Goal: Task Accomplishment & Management: Manage account settings

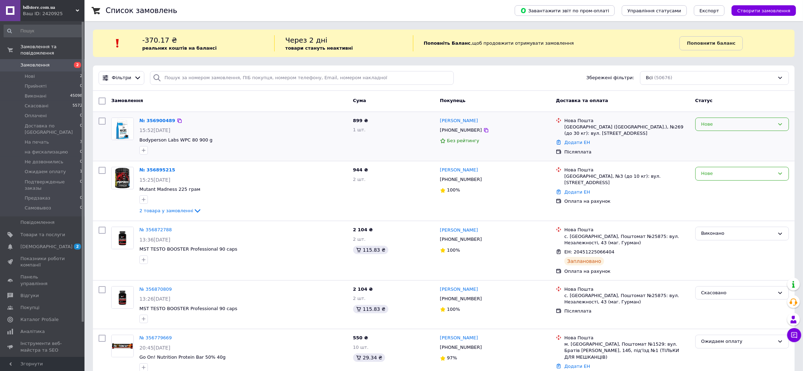
click at [736, 124] on div "Нове" at bounding box center [738, 124] width 73 height 7
click at [729, 137] on li "Прийнято" at bounding box center [742, 138] width 93 height 13
click at [158, 213] on span "2 товара у замовленні" at bounding box center [166, 210] width 54 height 5
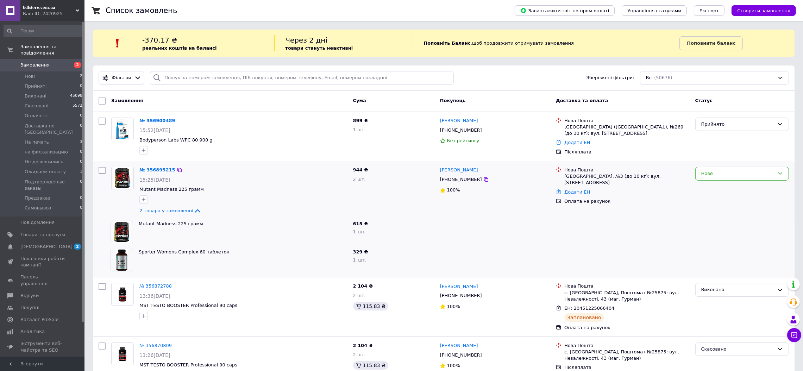
drag, startPoint x: 707, startPoint y: 175, endPoint x: 709, endPoint y: 181, distance: 6.0
click at [709, 177] on div "Нове" at bounding box center [738, 173] width 73 height 7
click at [702, 187] on li "Прийнято" at bounding box center [742, 188] width 93 height 13
click at [162, 120] on link "№ 356900489" at bounding box center [157, 120] width 36 height 5
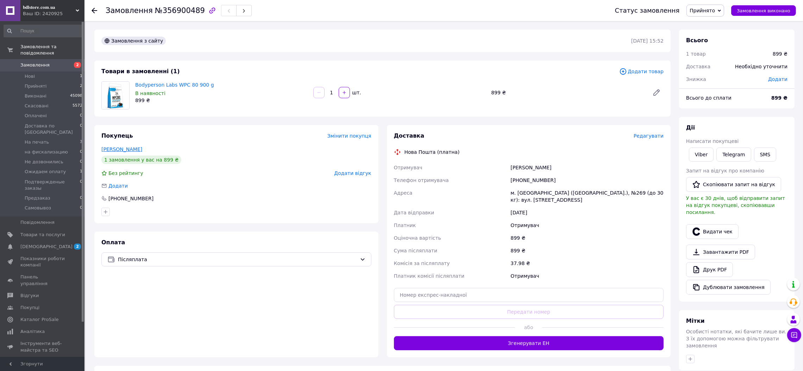
click at [130, 147] on link "Кирсанова Марія" at bounding box center [121, 150] width 41 height 6
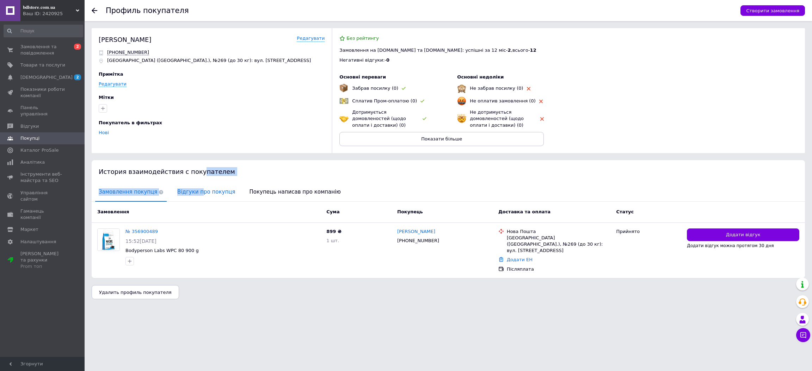
click at [193, 189] on div "История взаимодействия с покупателем Замовлення покупця Відгуки про покупця Пок…" at bounding box center [448, 219] width 713 height 118
click at [188, 190] on span "Відгуки про покупця" at bounding box center [206, 192] width 65 height 18
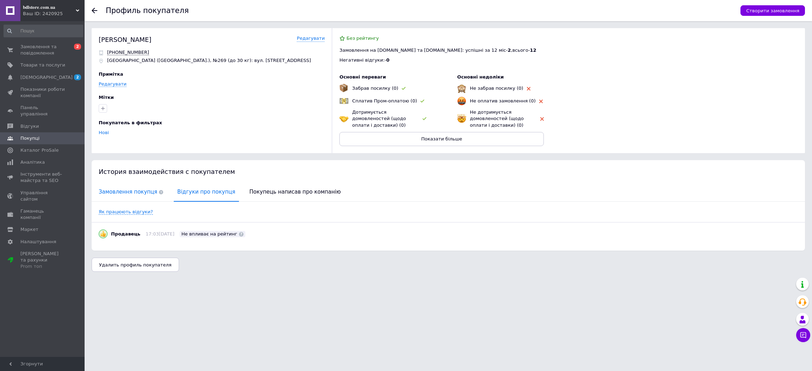
click at [126, 187] on span "Замовлення покупця" at bounding box center [131, 192] width 72 height 18
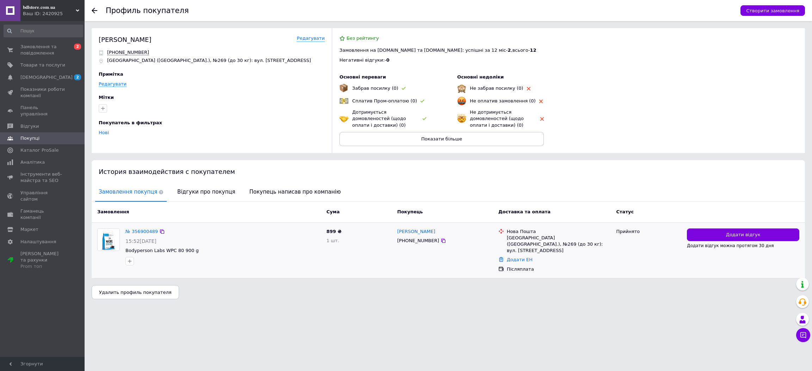
click at [141, 236] on div "№ 356900489 15:52, 12.08.2025 Bodyperson Labs WPC 80 900 g" at bounding box center [223, 247] width 201 height 43
click at [141, 229] on link "№ 356900489" at bounding box center [141, 231] width 32 height 5
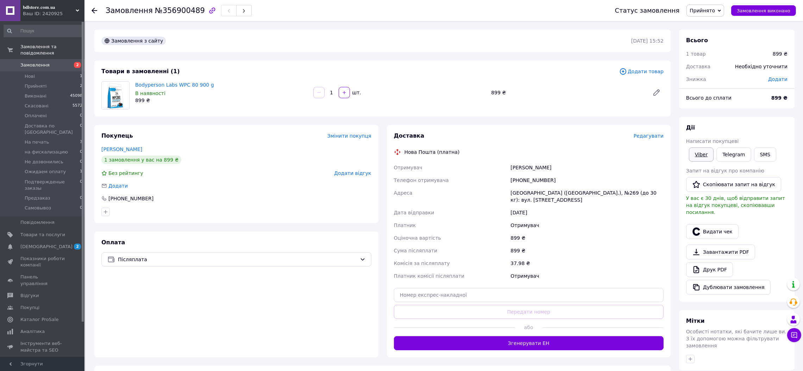
click at [702, 149] on link "Viber" at bounding box center [701, 155] width 25 height 14
click at [735, 153] on link "Telegram" at bounding box center [734, 155] width 35 height 14
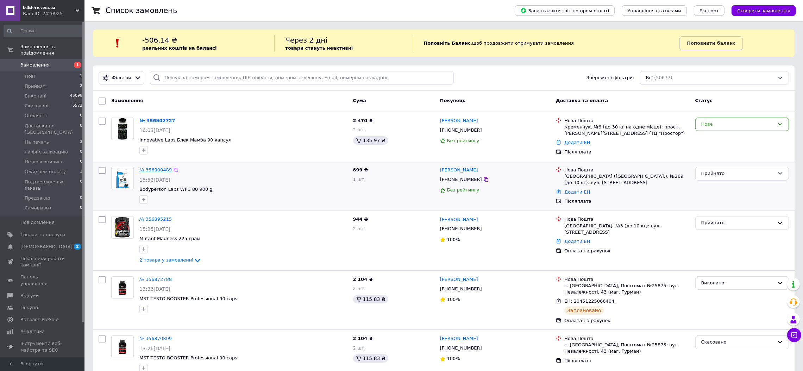
click at [158, 172] on link "№ 356900489" at bounding box center [155, 169] width 32 height 5
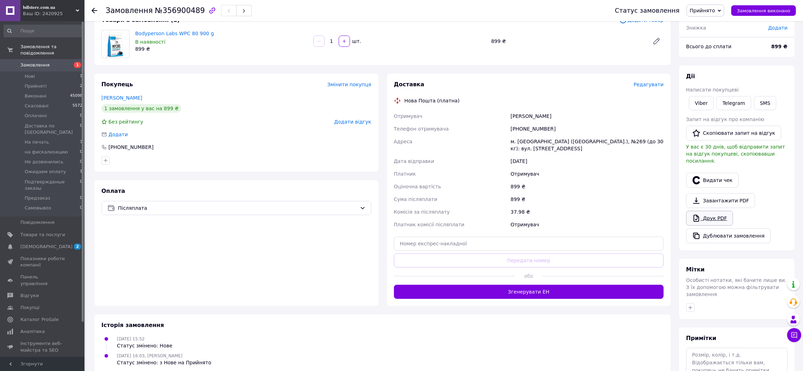
scroll to position [53, 0]
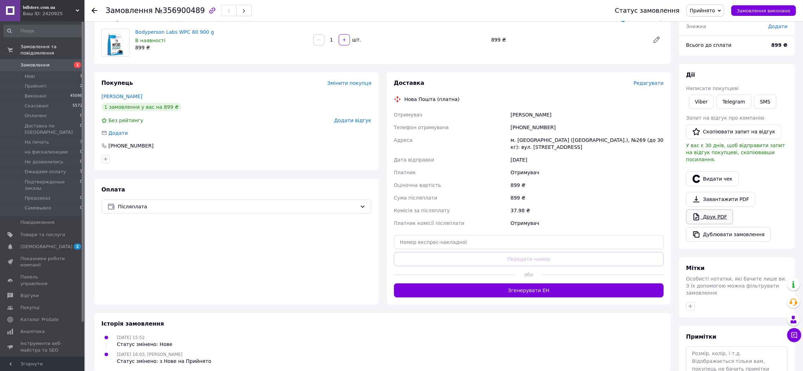
click at [705, 211] on link "Друк PDF" at bounding box center [710, 217] width 47 height 15
click at [45, 72] on li "Нові 1" at bounding box center [43, 77] width 87 height 10
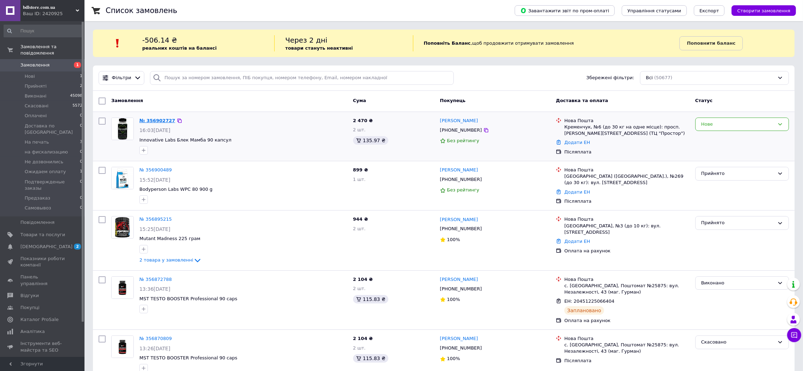
click at [149, 118] on link "№ 356902727" at bounding box center [157, 120] width 36 height 5
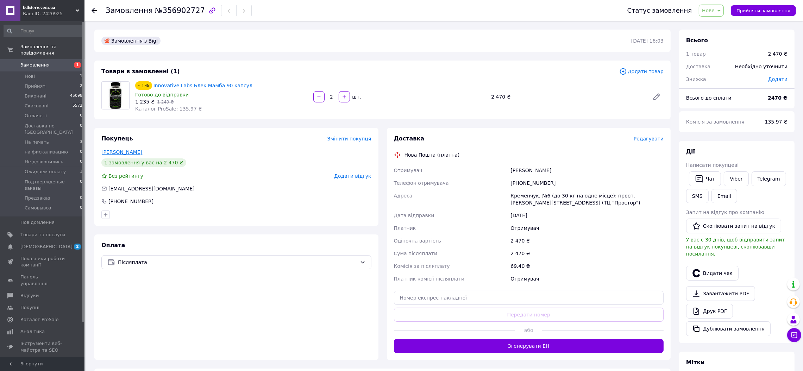
click at [117, 150] on link "Петрусь Олена" at bounding box center [121, 152] width 41 height 6
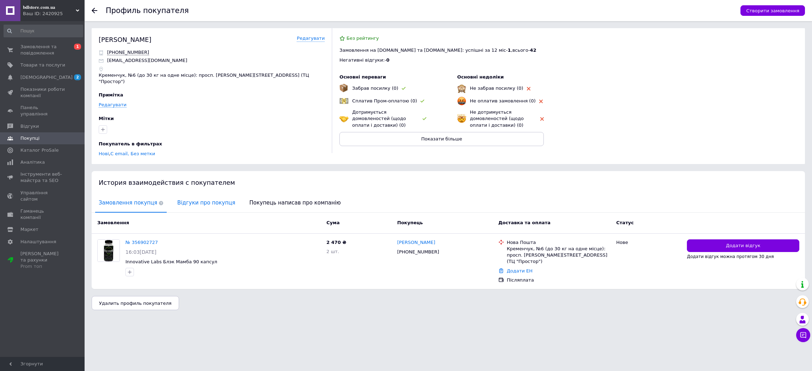
click at [183, 194] on span "Відгуки про покупця" at bounding box center [206, 203] width 65 height 18
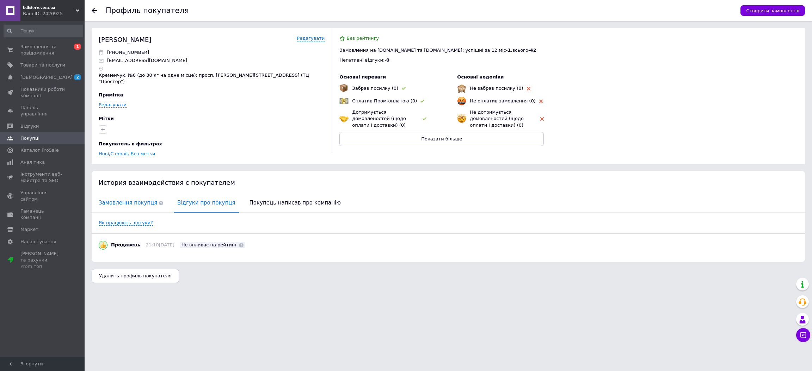
click at [126, 194] on span "Замовлення покупця" at bounding box center [131, 203] width 72 height 18
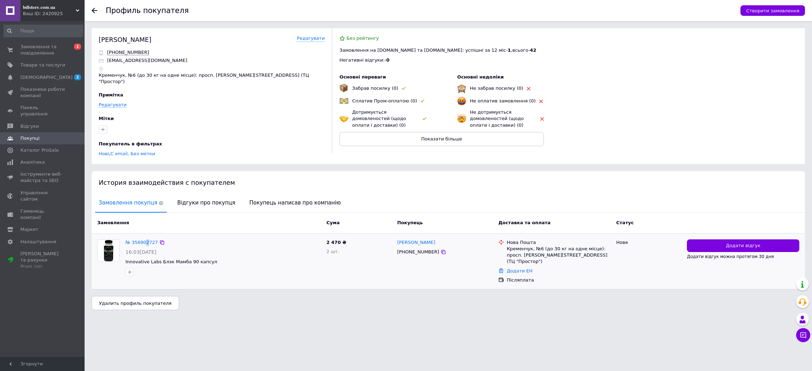
drag, startPoint x: 145, startPoint y: 226, endPoint x: 150, endPoint y: 225, distance: 5.0
click at [145, 237] on div "№ 356902727 16:03, 12.08.2025 Innovative Labs Блэк Мамба 90 капсул" at bounding box center [223, 258] width 201 height 43
click at [144, 234] on div "№ 356902727 16:03, 12.08.2025 Innovative Labs Блэк Мамба 90 капсул 2 470 ₴ 2 шт…" at bounding box center [448, 262] width 713 height 56
click at [143, 239] on div "№ 356902727" at bounding box center [142, 243] width 34 height 8
click at [141, 240] on link "№ 356902727" at bounding box center [141, 242] width 32 height 5
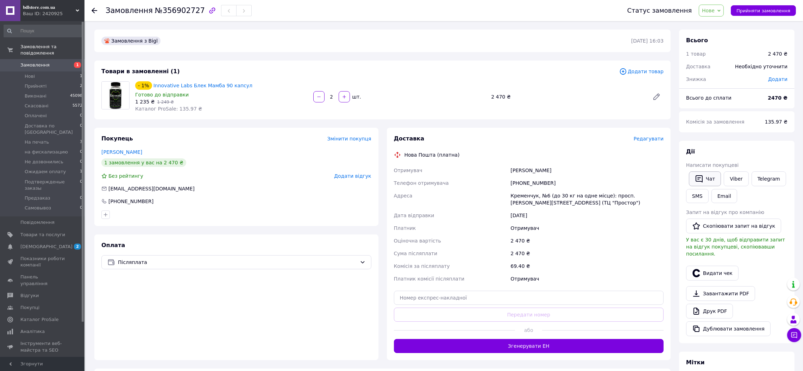
click at [707, 179] on button "Чат" at bounding box center [705, 179] width 32 height 15
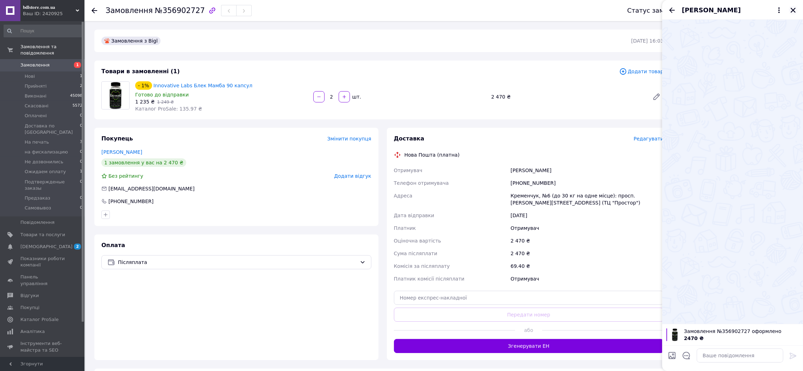
click at [791, 8] on icon "Закрити" at bounding box center [793, 10] width 6 height 6
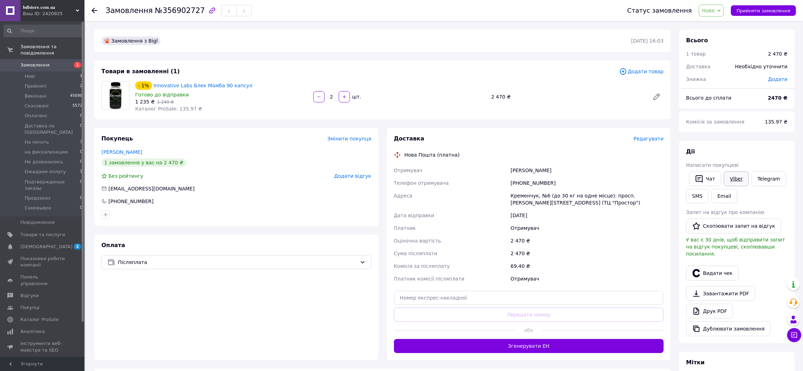
click at [738, 179] on link "Viber" at bounding box center [736, 179] width 25 height 15
click at [714, 310] on link "Друк PDF" at bounding box center [710, 311] width 47 height 15
drag, startPoint x: 724, startPoint y: 6, endPoint x: 719, endPoint y: 12, distance: 7.5
click at [721, 7] on span "Нове" at bounding box center [711, 11] width 25 height 12
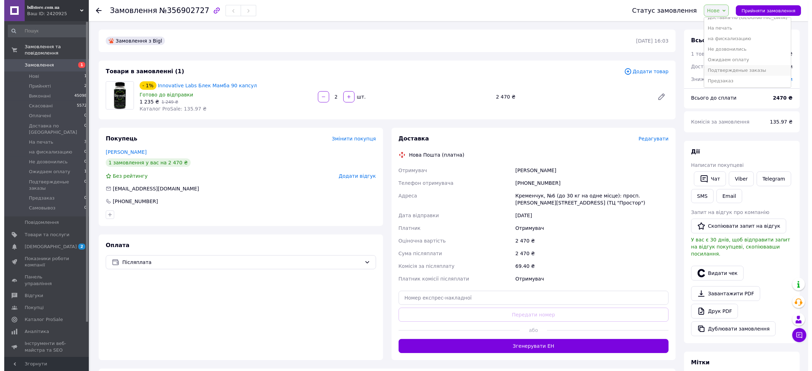
scroll to position [60, 0]
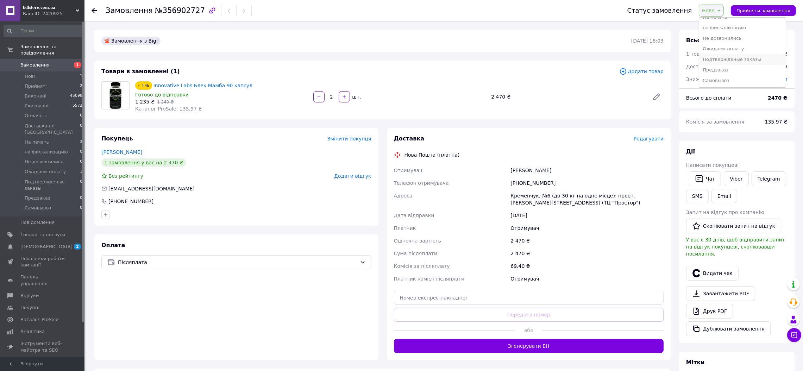
click at [744, 57] on li "Подтвержденые заказы" at bounding box center [743, 59] width 87 height 11
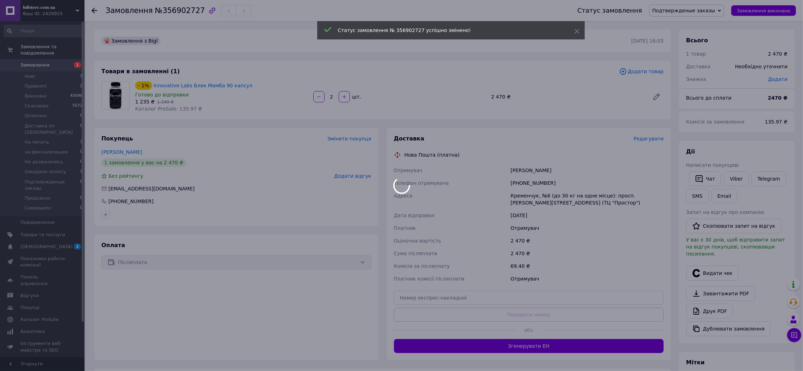
click at [646, 135] on div at bounding box center [401, 185] width 803 height 371
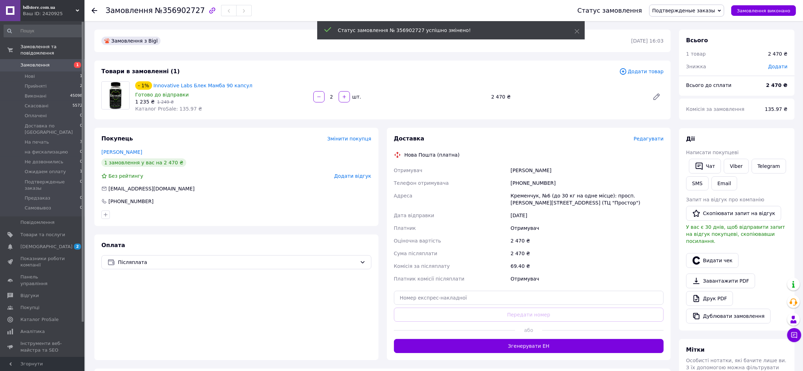
click at [650, 137] on span "Редагувати" at bounding box center [649, 139] width 30 height 6
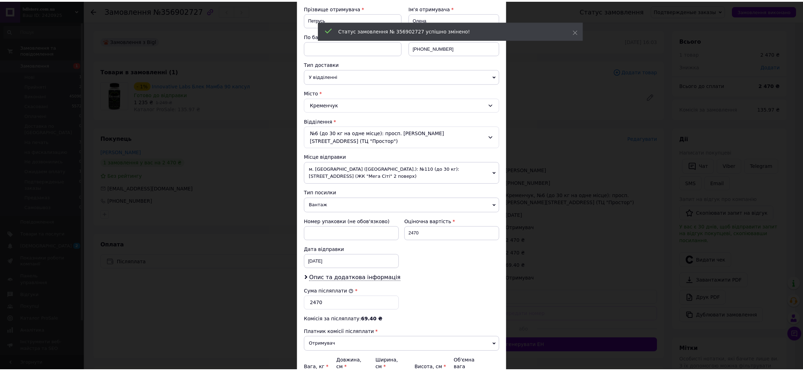
scroll to position [175, 0]
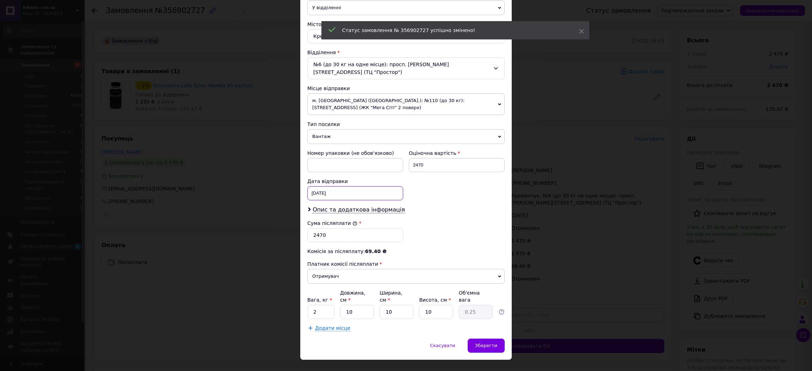
click at [342, 191] on div "12.08.2025 < 2025 > < Август > Пн Вт Ср Чт Пт Сб Вс 28 29 30 31 1 2 3 4 5 6 7 8…" at bounding box center [355, 193] width 96 height 14
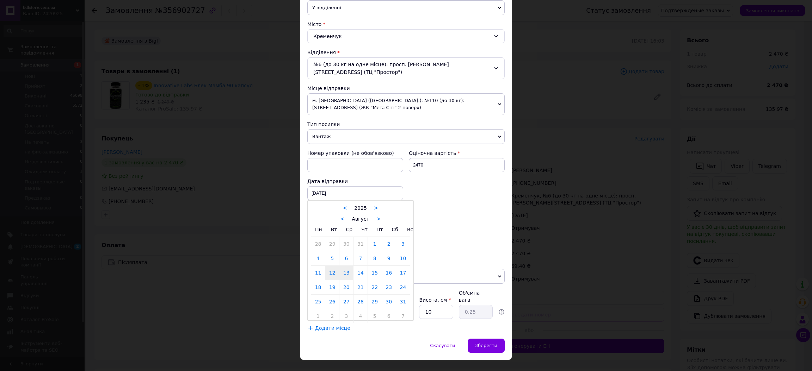
click at [347, 268] on link "13" at bounding box center [346, 273] width 14 height 14
type input "13.08.2025"
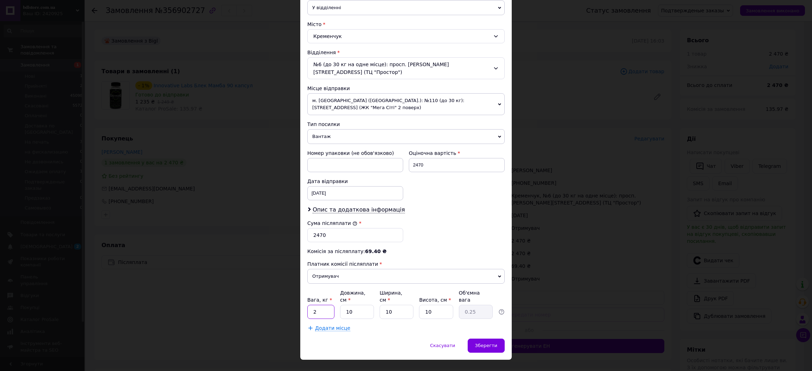
click at [314, 305] on input "2" at bounding box center [320, 312] width 27 height 14
type input "1"
click at [493, 343] on span "Зберегти" at bounding box center [486, 345] width 22 height 5
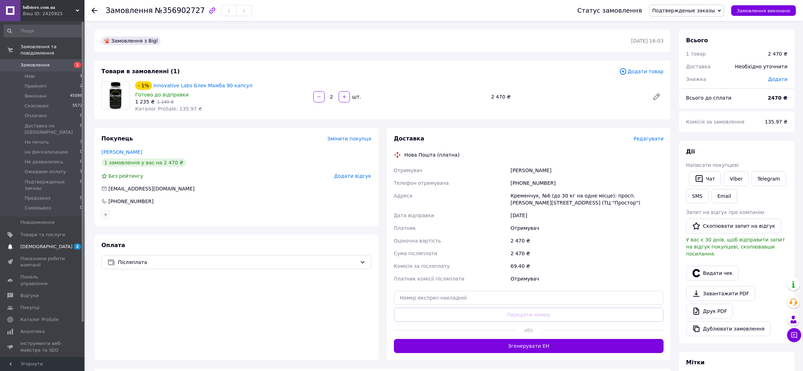
click at [21, 244] on span "[DEMOGRAPHIC_DATA]" at bounding box center [46, 247] width 52 height 6
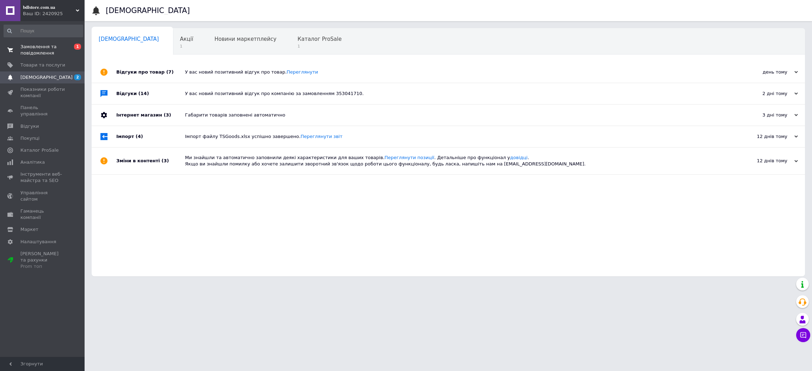
click at [35, 50] on span "Замовлення та повідомлення" at bounding box center [42, 50] width 45 height 13
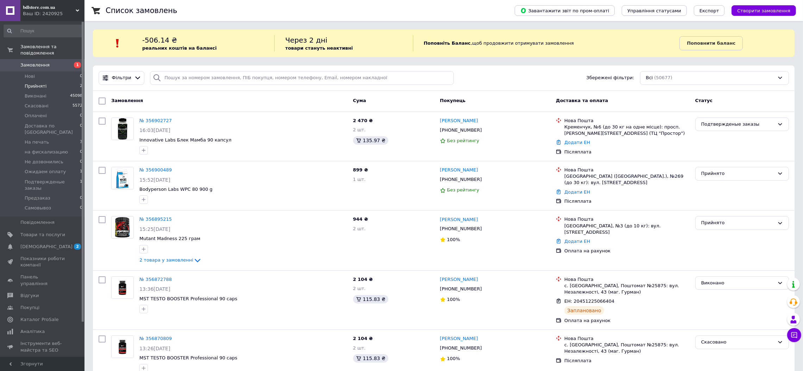
click at [47, 81] on li "Прийняті 2" at bounding box center [43, 86] width 87 height 10
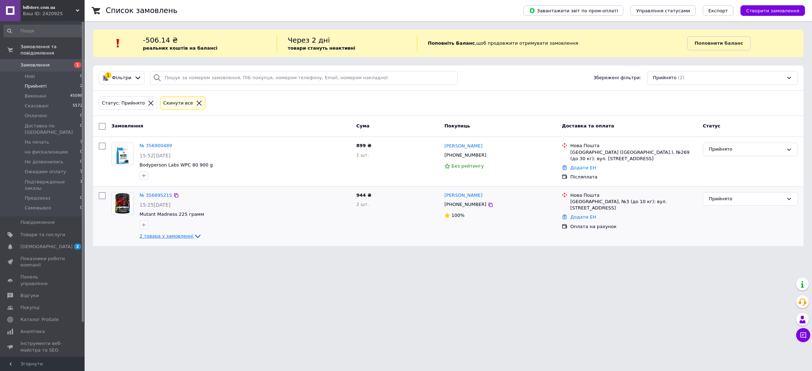
click at [163, 238] on span "2 товара у замовленні" at bounding box center [166, 236] width 54 height 5
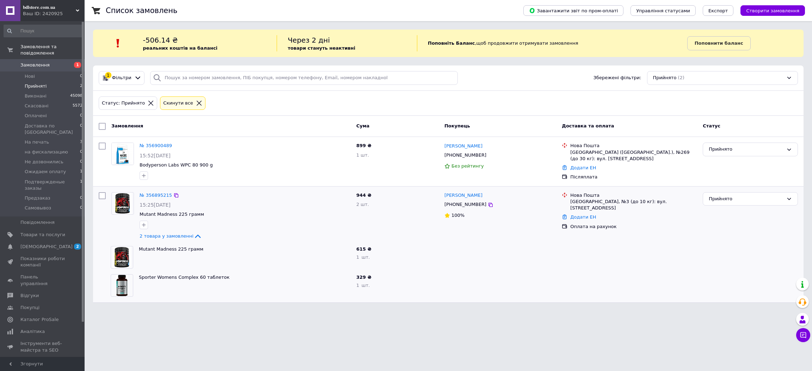
click at [155, 190] on div "№ 356895215 15:25, 12.08.2025 Mutant Madness 225 грамм 2 товара у замовленні" at bounding box center [245, 217] width 217 height 54
click at [157, 194] on link "№ 356895215" at bounding box center [155, 195] width 32 height 5
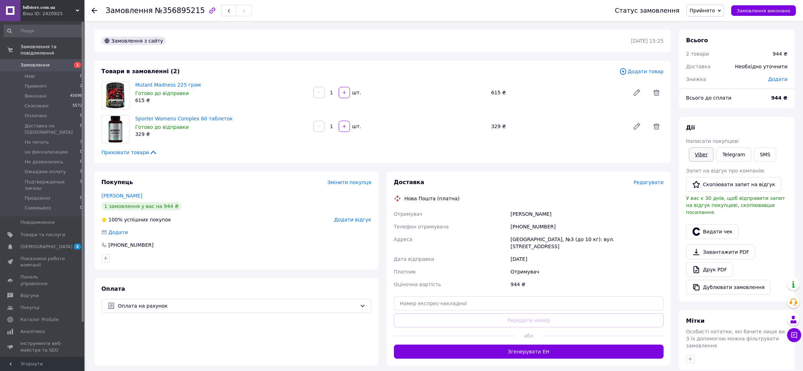
click at [701, 154] on link "Viber" at bounding box center [701, 155] width 25 height 14
click at [709, 263] on link "Друк PDF" at bounding box center [710, 269] width 47 height 15
copy link "Mutant Madness 225 грам"
drag, startPoint x: 213, startPoint y: 86, endPoint x: 133, endPoint y: 86, distance: 80.3
click at [133, 86] on div "Mutant Madness 225 грам Готово до відправки 615 ₴" at bounding box center [221, 92] width 178 height 25
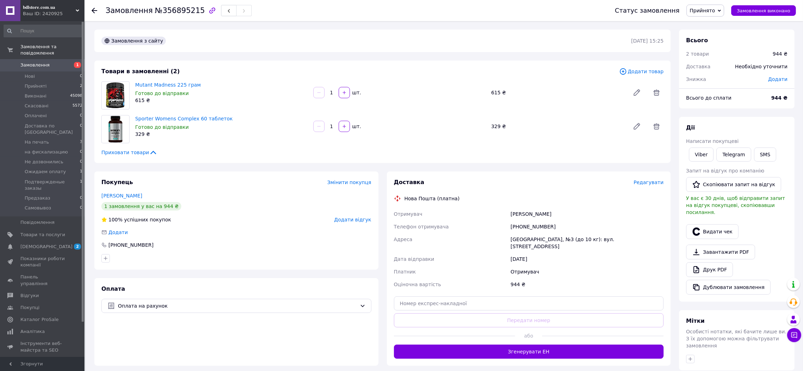
drag, startPoint x: 159, startPoint y: 372, endPoint x: 162, endPoint y: 377, distance: 6.3
click at [162, 371] on html "𝐛𝐝𝐥𝐬𝐭𝐨𝐫𝐞.𝐜𝐨𝐦.𝐮𝐚 Ваш ID: 2420925 Сайт 𝐛𝐝𝐥𝐬𝐭𝐨𝐫𝐞.𝐜𝐨𝐦.𝐮𝐚 Кабінет покупця Перевірити…" at bounding box center [401, 240] width 803 height 481
click at [715, 6] on span "Прийнято" at bounding box center [706, 11] width 38 height 12
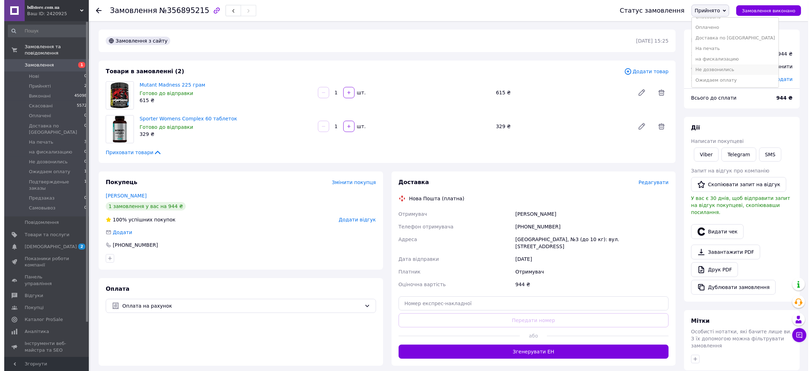
scroll to position [50, 0]
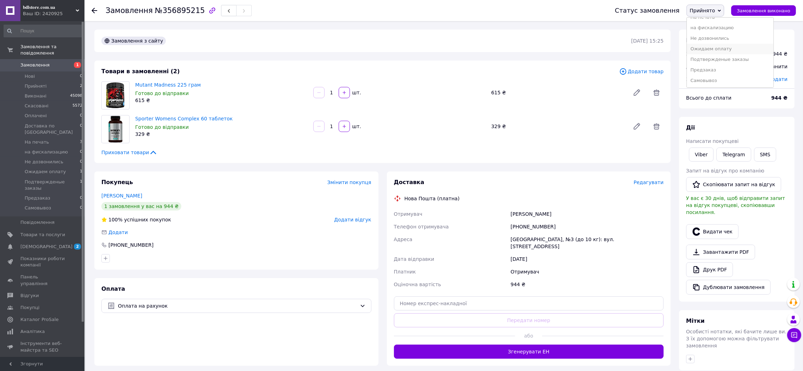
click at [730, 50] on li "Ожидаем оплату" at bounding box center [730, 49] width 87 height 11
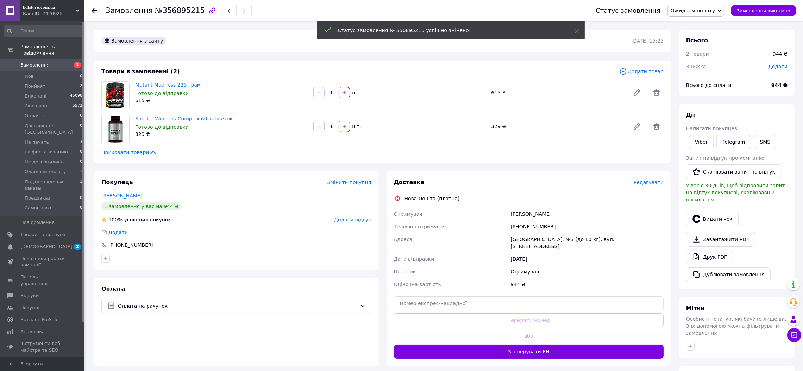
click at [652, 181] on span "Редагувати" at bounding box center [649, 183] width 30 height 6
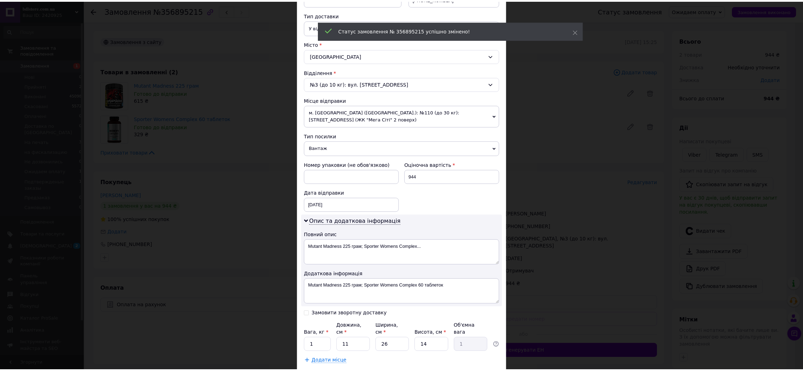
scroll to position [197, 0]
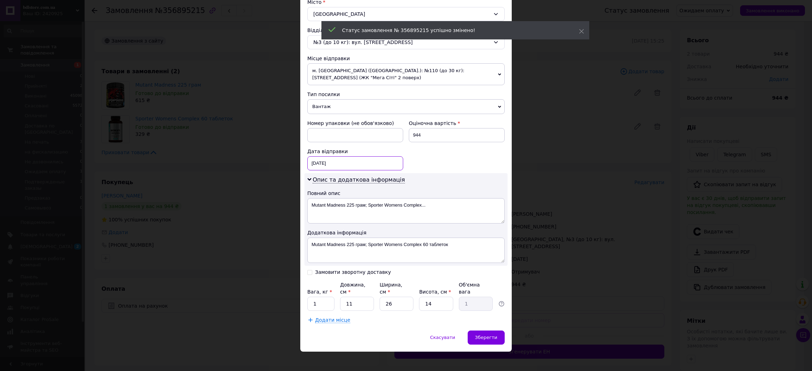
click at [342, 163] on div "12.08.2025 < 2025 > < Август > Пн Вт Ср Чт Пт Сб Вс 28 29 30 31 1 2 3 4 5 6 7 8…" at bounding box center [355, 163] width 96 height 14
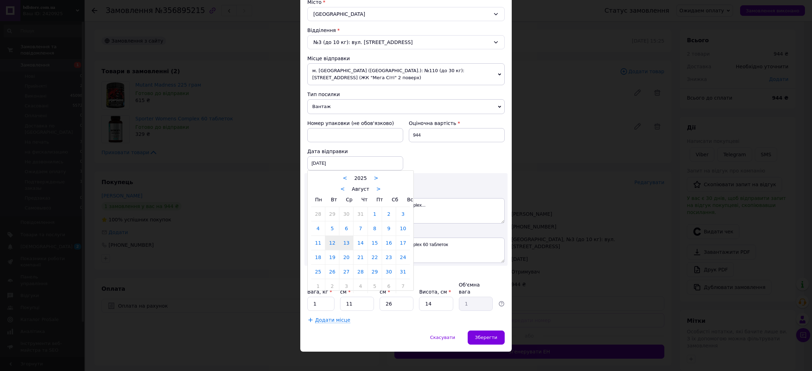
click at [344, 244] on link "13" at bounding box center [346, 243] width 14 height 14
type input "13.08.2025"
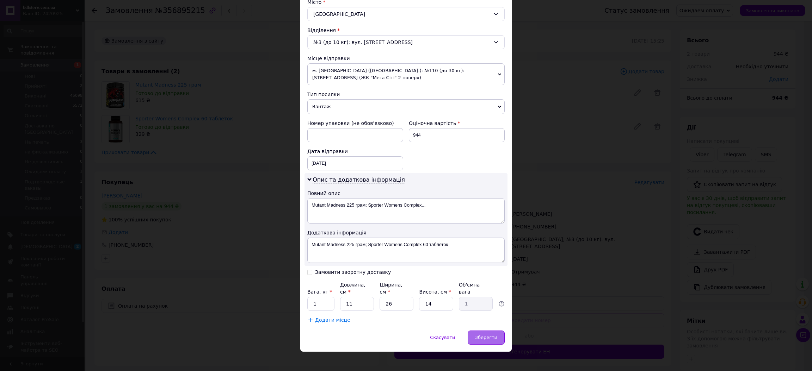
click at [485, 335] on span "Зберегти" at bounding box center [486, 337] width 22 height 5
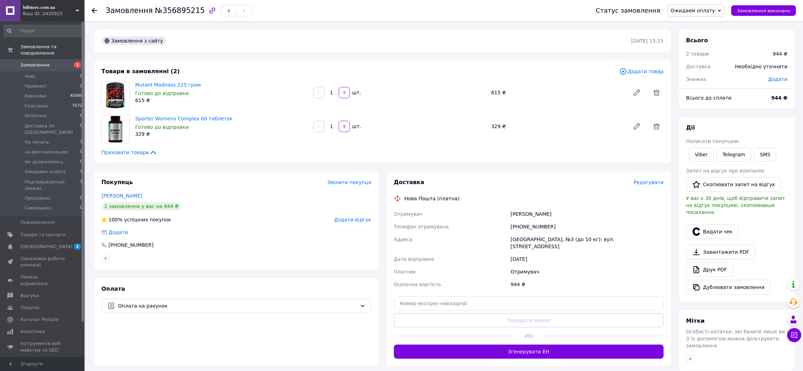
click at [52, 244] on span "[DEMOGRAPHIC_DATA]" at bounding box center [42, 247] width 45 height 6
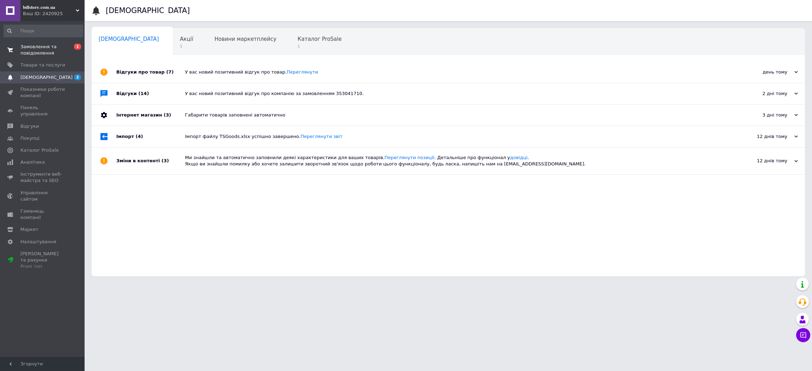
click at [58, 50] on span "Замовлення та повідомлення" at bounding box center [42, 50] width 45 height 13
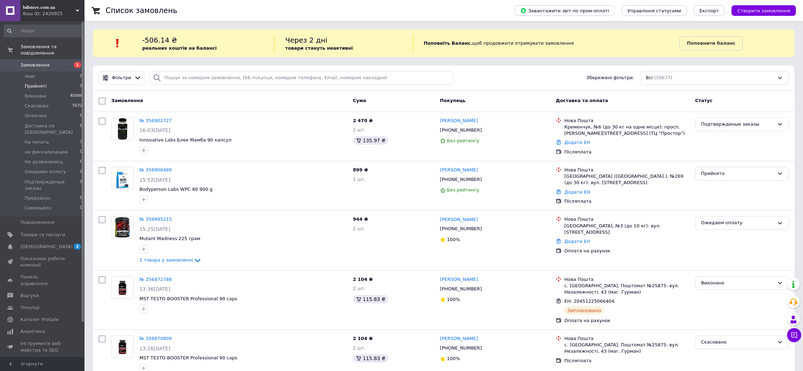
click at [62, 81] on li "Прийняті 1" at bounding box center [43, 86] width 87 height 10
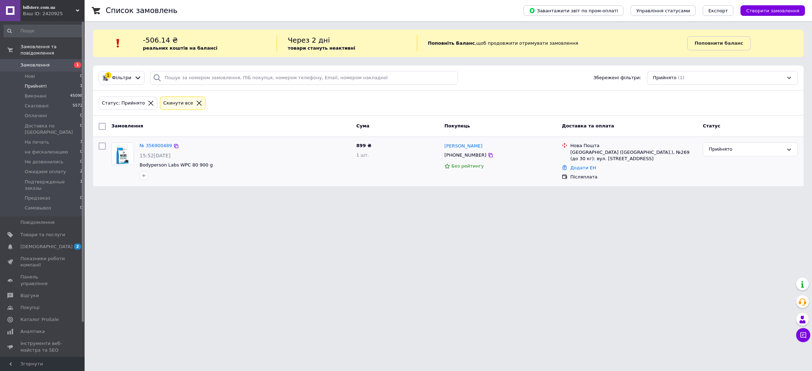
click at [467, 157] on span "[PHONE_NUMBER]" at bounding box center [465, 155] width 42 height 5
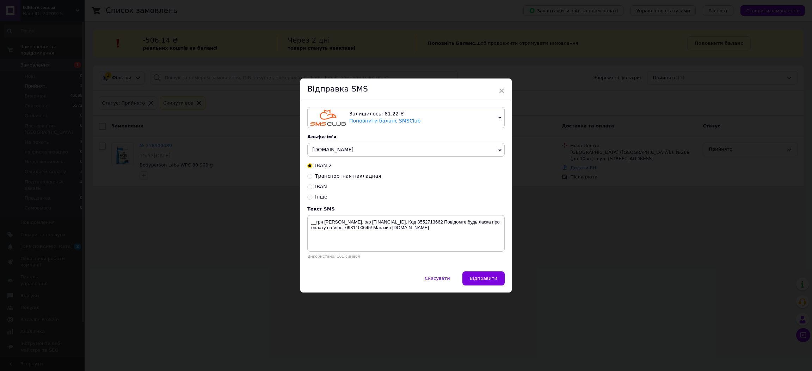
click at [318, 186] on span "IBAN" at bounding box center [321, 187] width 12 height 6
click at [312, 186] on input "IBAN" at bounding box center [309, 186] width 5 height 5
radio input "true"
radio input "false"
type textarea "__грн ФОП Макаров Владислав Антонович, р/р UA943052990000026001046214904. Код 3…"
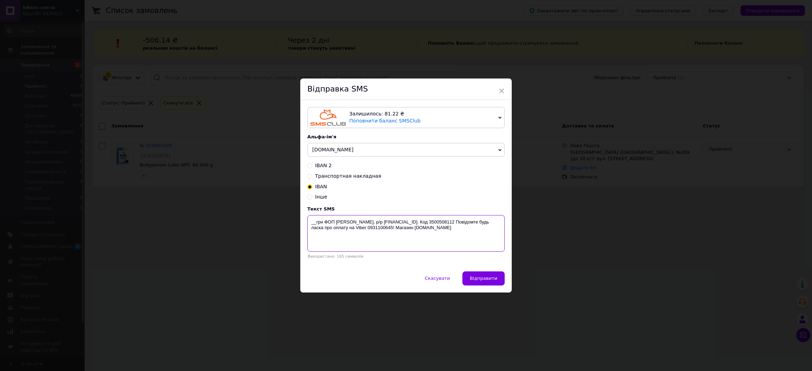
drag, startPoint x: 322, startPoint y: 222, endPoint x: 409, endPoint y: 229, distance: 87.0
click at [409, 229] on textarea "__грн ФОП Макаров Владислав Антонович, р/р UA943052990000026001046214904. Код 3…" at bounding box center [405, 233] width 197 height 37
drag, startPoint x: 160, startPoint y: 124, endPoint x: 173, endPoint y: 112, distance: 17.9
click at [166, 124] on div "× Відправка SMS Залишилось: 81.22 ₴ Поповнити баланс SMSClub Підключити LetsAds…" at bounding box center [406, 185] width 812 height 371
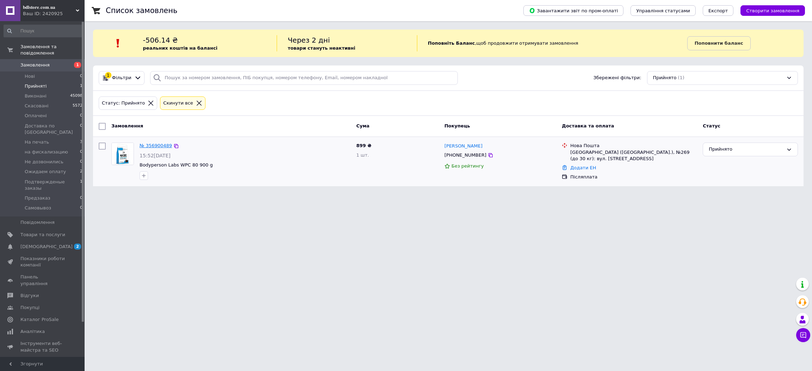
click at [157, 148] on link "№ 356900489" at bounding box center [155, 145] width 32 height 5
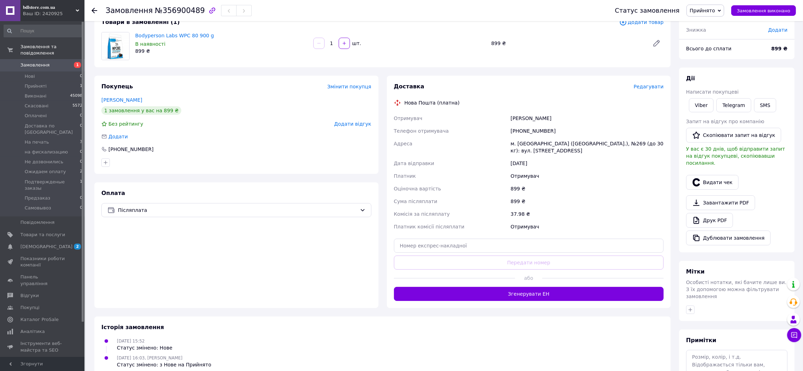
scroll to position [53, 0]
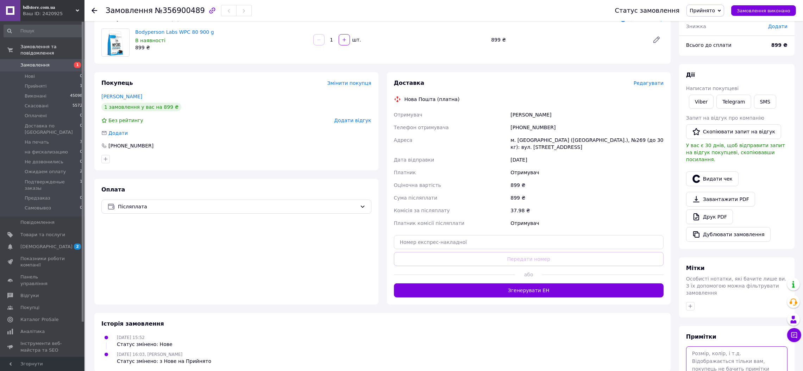
click at [701, 347] on textarea at bounding box center [737, 365] width 101 height 37
drag, startPoint x: 701, startPoint y: 346, endPoint x: 677, endPoint y: 300, distance: 51.4
click at [700, 347] on textarea at bounding box center [737, 365] width 101 height 37
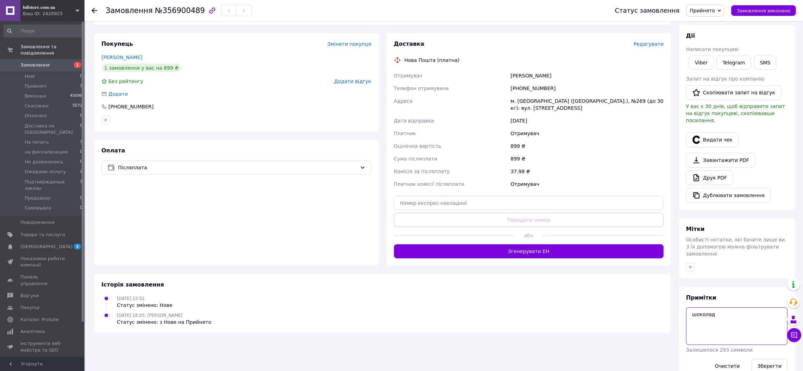
scroll to position [96, 0]
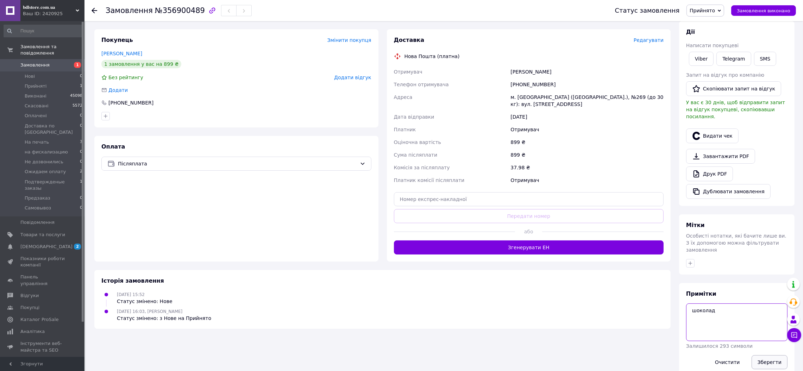
type textarea "шоколад"
click at [781, 355] on button "Зберегти" at bounding box center [770, 362] width 36 height 14
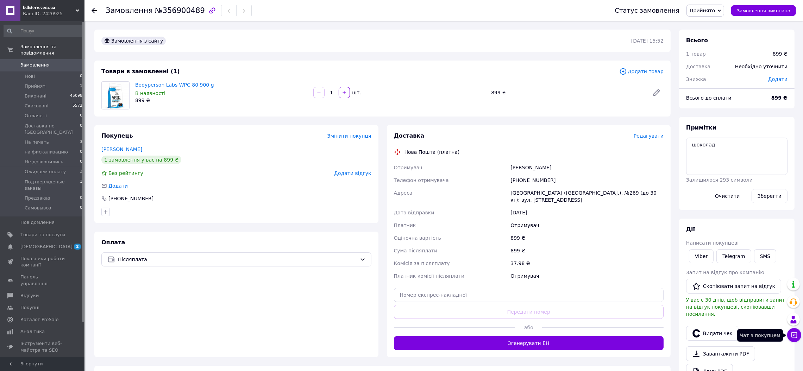
click at [791, 336] on icon at bounding box center [794, 335] width 7 height 7
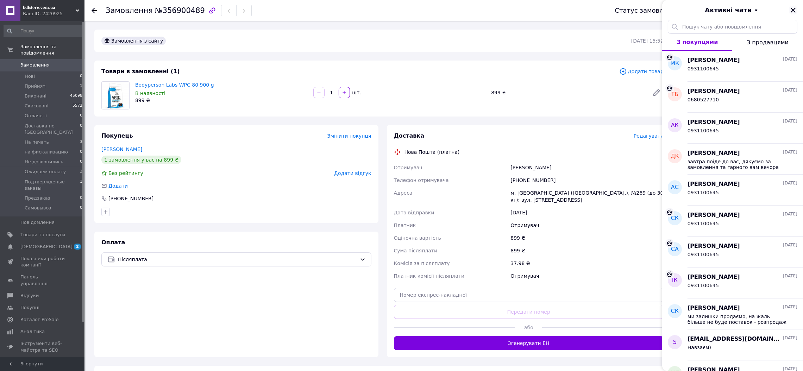
click at [796, 10] on icon "Закрити" at bounding box center [793, 10] width 6 height 6
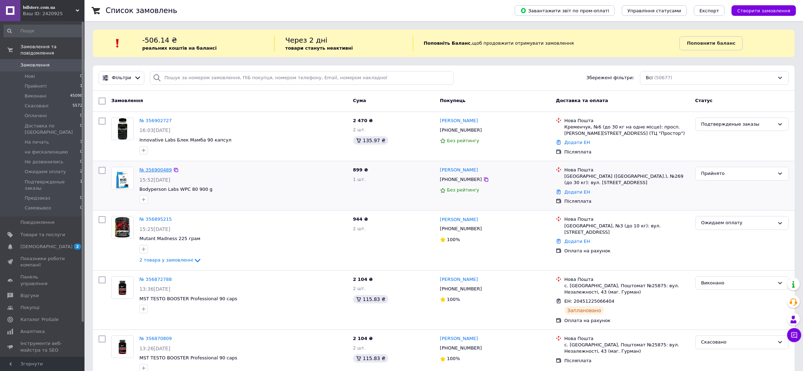
click at [155, 168] on link "№ 356900489" at bounding box center [155, 169] width 32 height 5
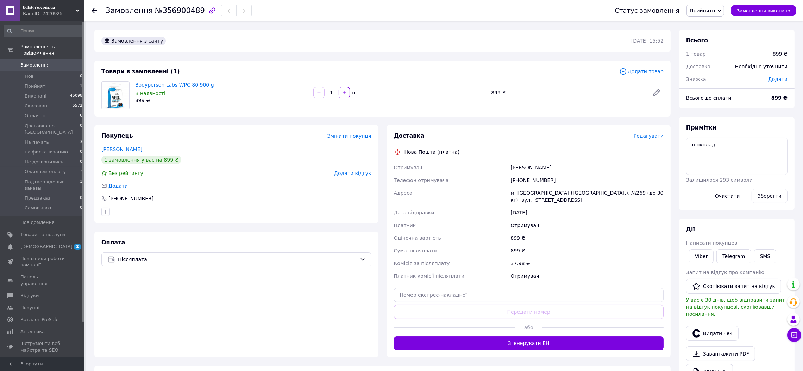
click at [652, 139] on div "Редагувати" at bounding box center [649, 135] width 30 height 7
click at [646, 136] on span "Редагувати" at bounding box center [649, 136] width 30 height 6
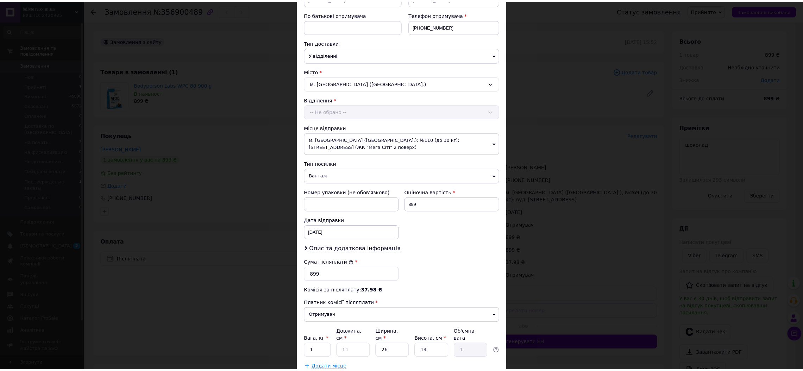
scroll to position [175, 0]
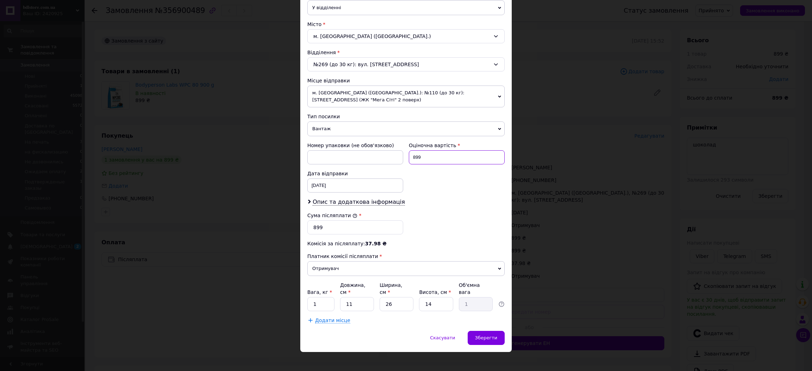
click at [425, 156] on input "899" at bounding box center [457, 157] width 96 height 14
type input "839"
click at [331, 230] on input "899" at bounding box center [355, 227] width 96 height 14
paste input "3"
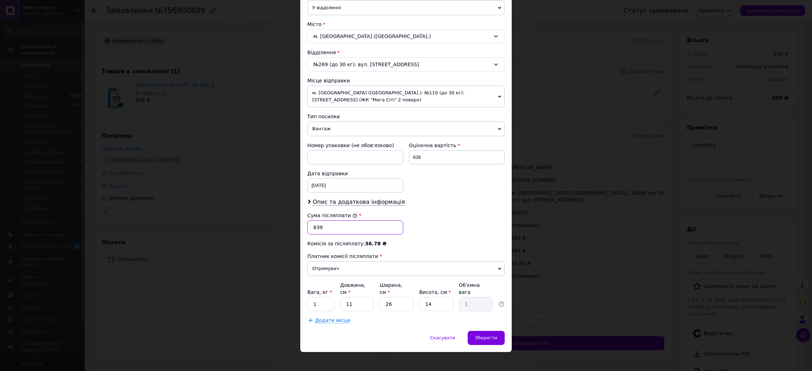
type input "839"
click at [344, 185] on div "12.08.2025 < 2025 > < Август > Пн Вт Ср Чт Пт Сб Вс 28 29 30 31 1 2 3 4 5 6 7 8…" at bounding box center [355, 186] width 96 height 14
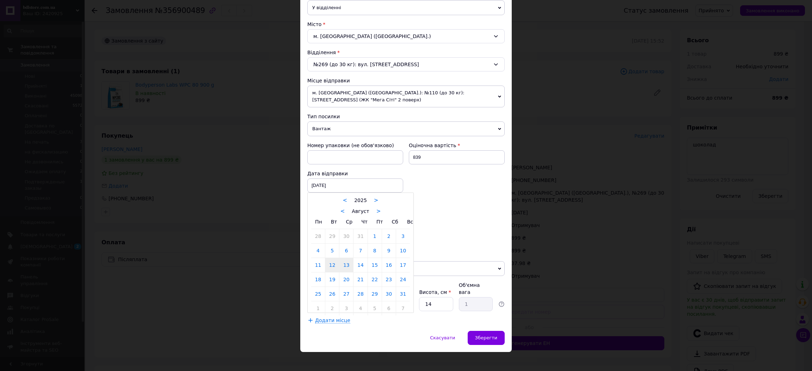
click at [343, 272] on link "13" at bounding box center [346, 265] width 14 height 14
type input "13.08.2025"
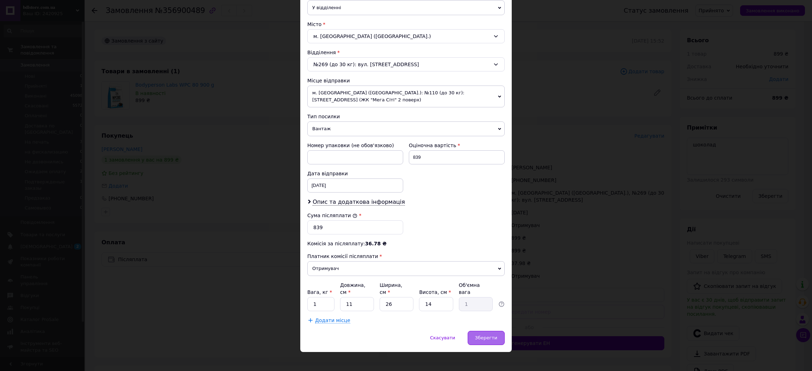
click at [495, 338] on div "Зберегти" at bounding box center [485, 338] width 37 height 14
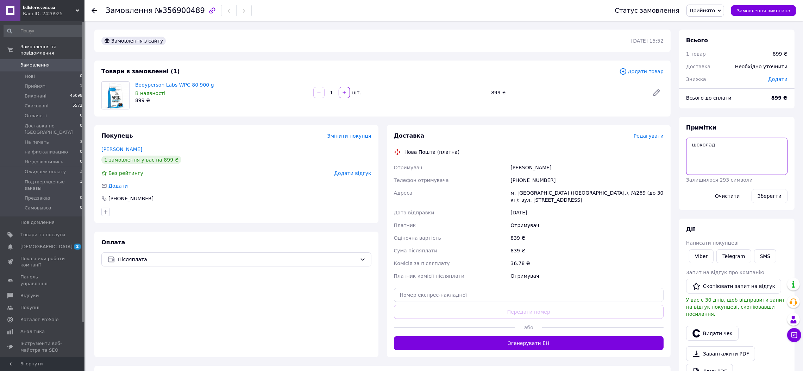
click at [727, 151] on textarea "шоколад" at bounding box center [737, 156] width 101 height 37
type textarea "шоколад предоплата 60"
click at [772, 200] on button "Зберегти" at bounding box center [770, 196] width 36 height 14
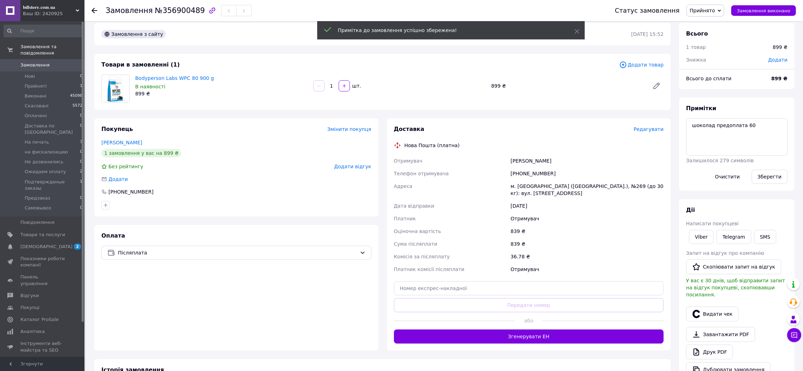
scroll to position [0, 0]
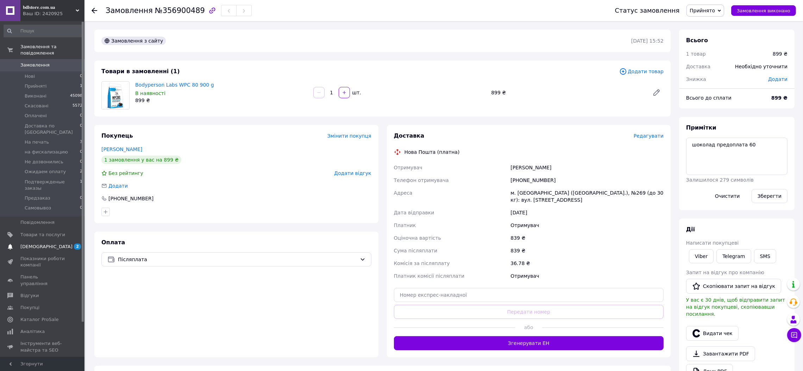
click at [38, 244] on span "[DEMOGRAPHIC_DATA]" at bounding box center [46, 247] width 52 height 6
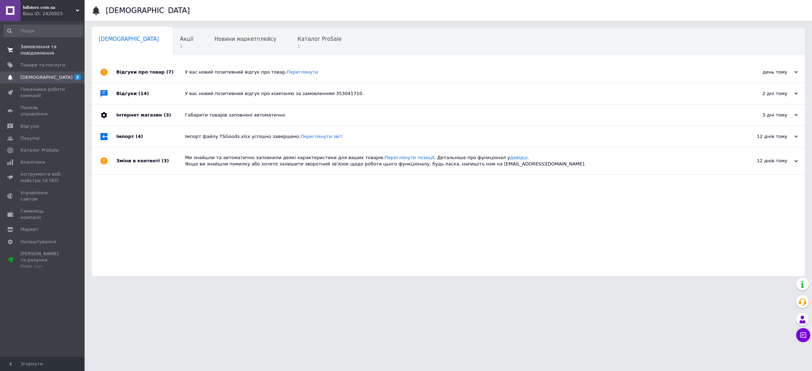
click at [46, 50] on span "Замовлення та повідомлення" at bounding box center [42, 50] width 45 height 13
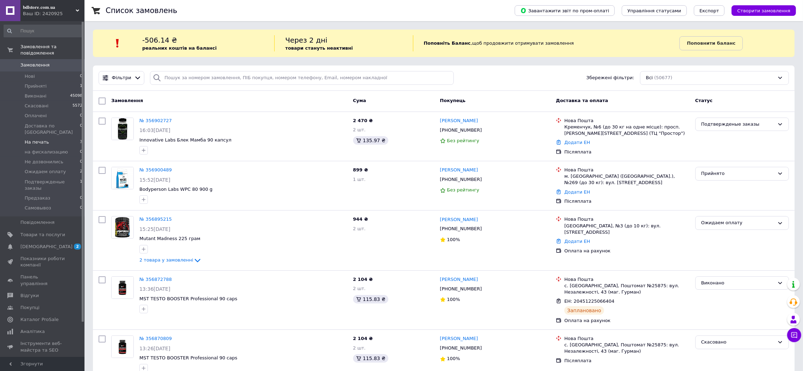
click at [30, 139] on span "На печать" at bounding box center [37, 142] width 24 height 6
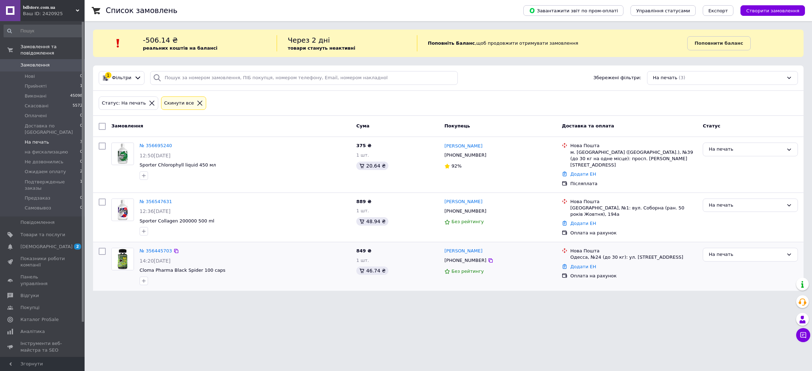
click at [153, 248] on div "№ 356445703" at bounding box center [156, 251] width 34 height 8
click at [155, 248] on link "№ 356445703" at bounding box center [155, 250] width 32 height 5
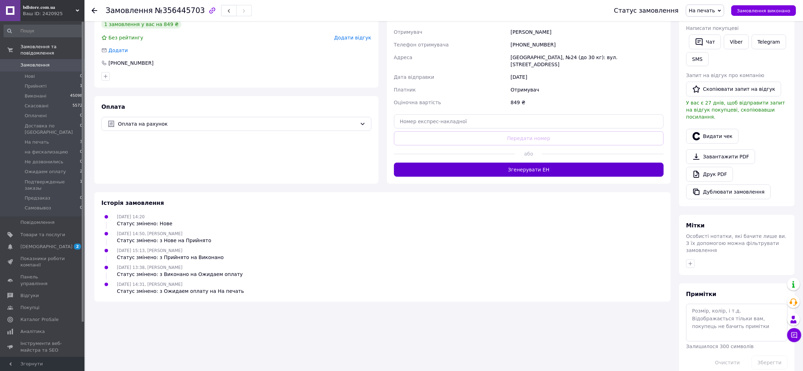
click at [532, 164] on button "Згенерувати ЕН" at bounding box center [529, 170] width 270 height 14
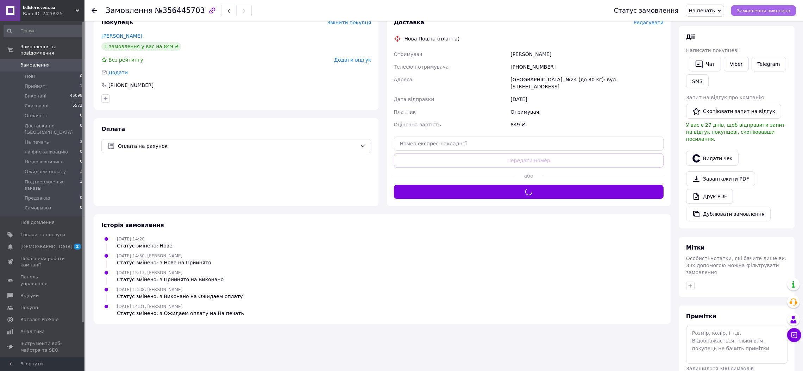
scroll to position [84, 0]
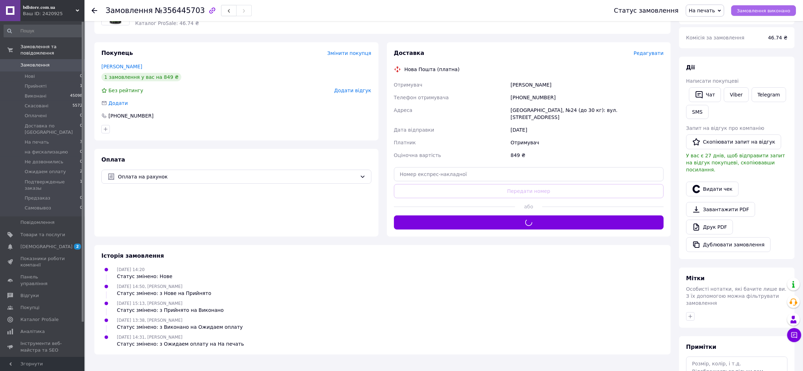
click at [770, 8] on span "Замовлення виконано" at bounding box center [764, 10] width 54 height 5
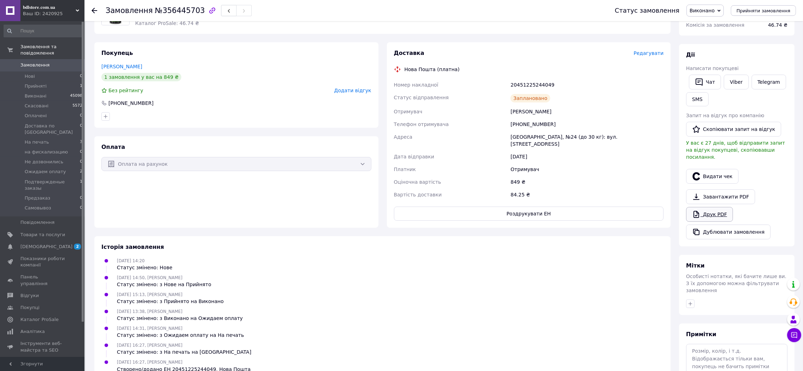
click at [709, 207] on link "Друк PDF" at bounding box center [710, 214] width 47 height 15
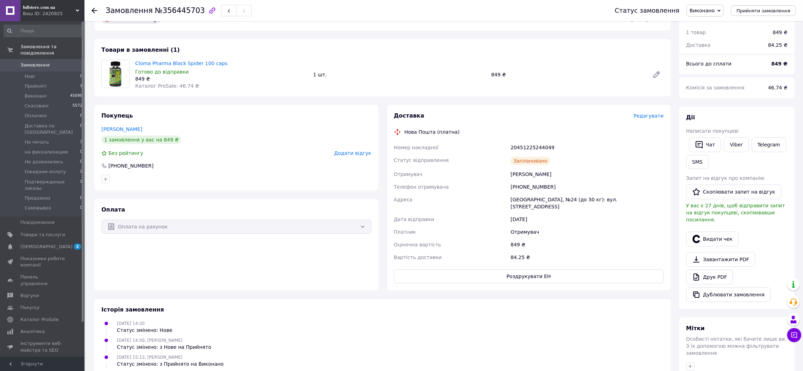
scroll to position [0, 0]
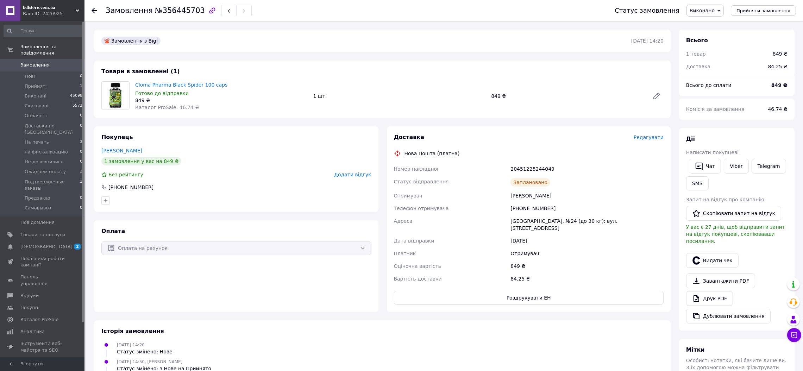
click at [182, 13] on span "№356445703" at bounding box center [180, 10] width 50 height 8
drag, startPoint x: 182, startPoint y: 13, endPoint x: 182, endPoint y: 1, distance: 12.7
click at [183, 13] on span "№356445703" at bounding box center [180, 10] width 50 height 8
copy span "356445703"
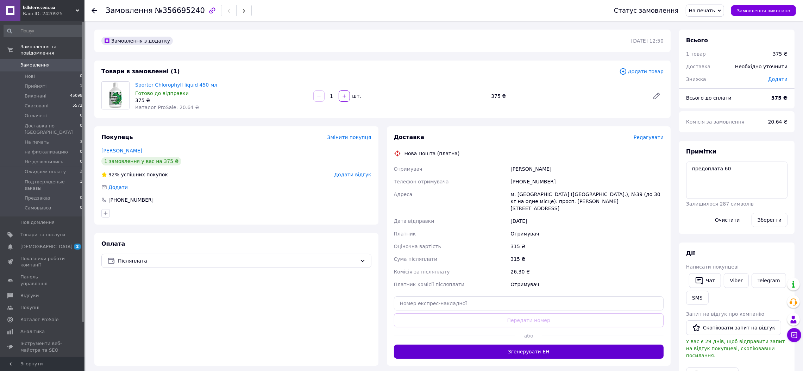
click at [506, 345] on button "Згенерувати ЕН" at bounding box center [529, 352] width 270 height 14
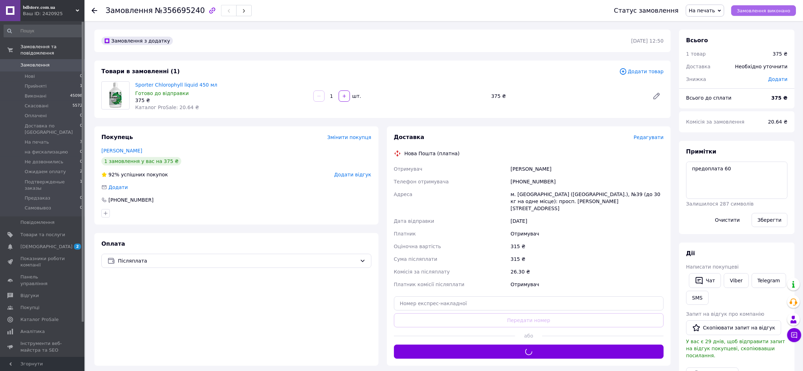
click at [763, 12] on span "Замовлення виконано" at bounding box center [764, 10] width 54 height 5
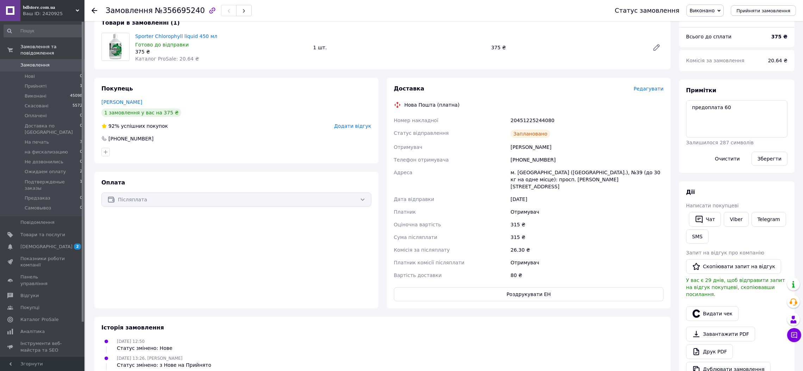
scroll to position [53, 0]
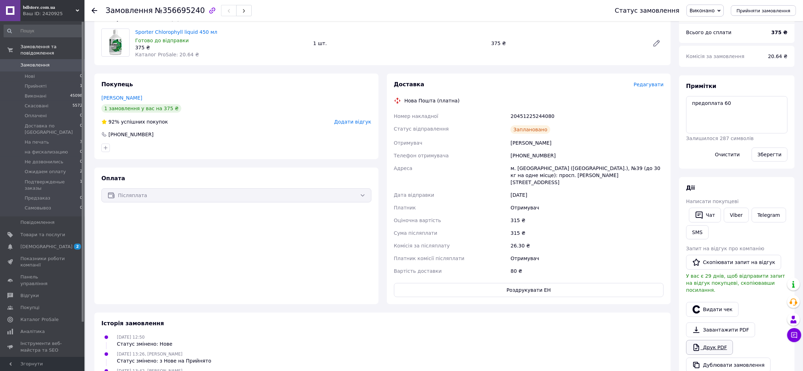
click at [708, 340] on link "Друк PDF" at bounding box center [710, 347] width 47 height 15
click at [173, 12] on span "№356695240" at bounding box center [180, 10] width 50 height 8
copy span "356695240"
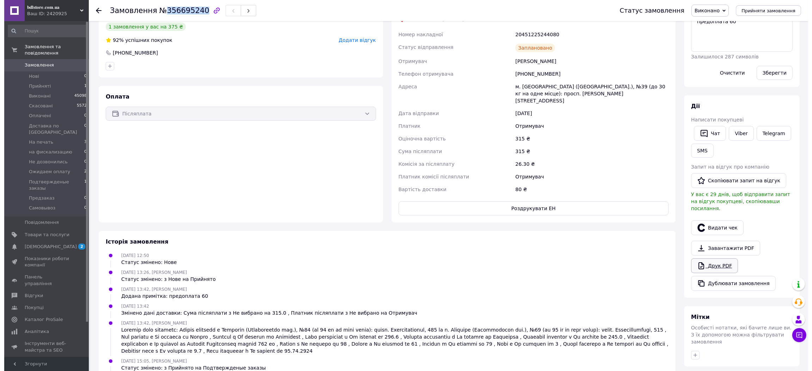
scroll to position [158, 0]
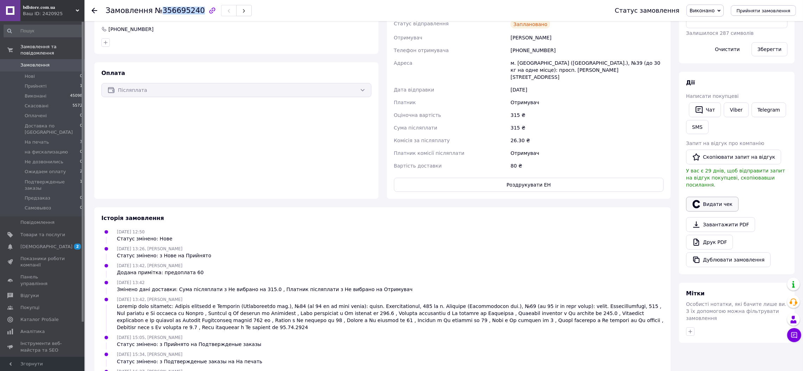
click at [715, 197] on button "Видати чек" at bounding box center [713, 204] width 52 height 15
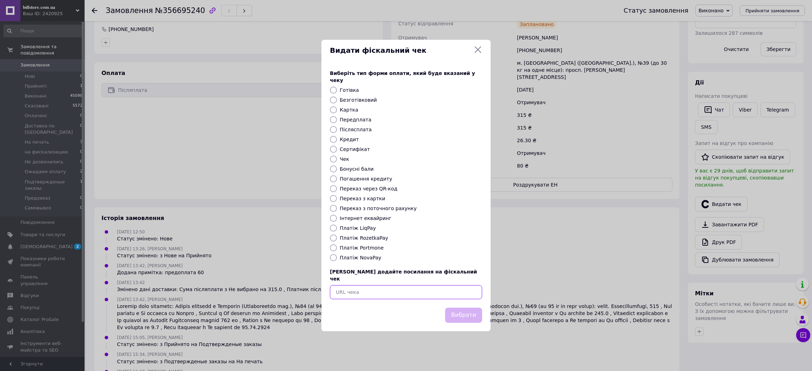
click at [371, 287] on input "text" at bounding box center [406, 292] width 152 height 14
paste input "https://check.checkbox.ua/4eadf498-ff3a-4a3f-9cd7-f9252d080744"
type input "https://check.checkbox.ua/4eadf498-ff3a-4a3f-9cd7-f9252d080744"
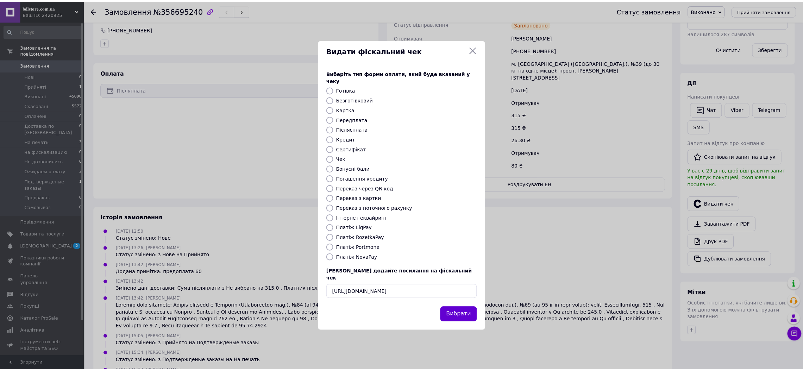
scroll to position [0, 0]
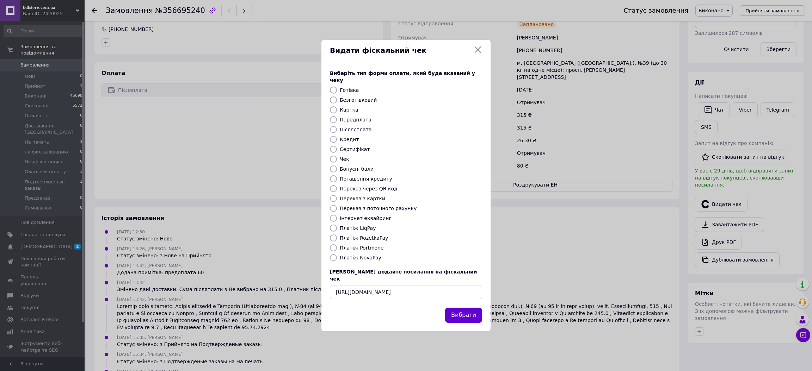
click at [470, 315] on button "Вибрати" at bounding box center [463, 315] width 37 height 15
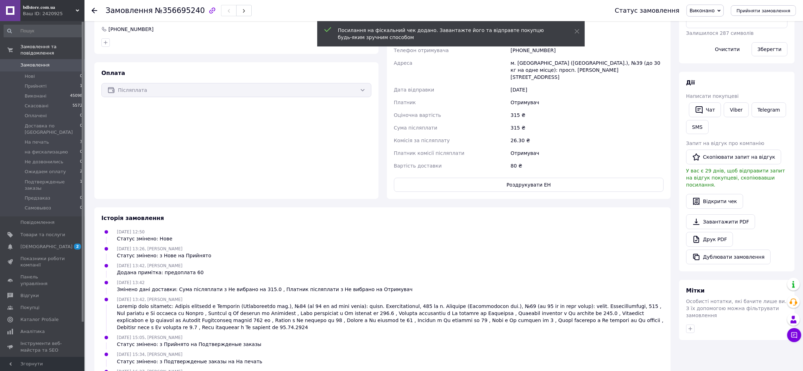
click at [179, 14] on span "№356695240" at bounding box center [180, 10] width 50 height 8
copy span "356695240"
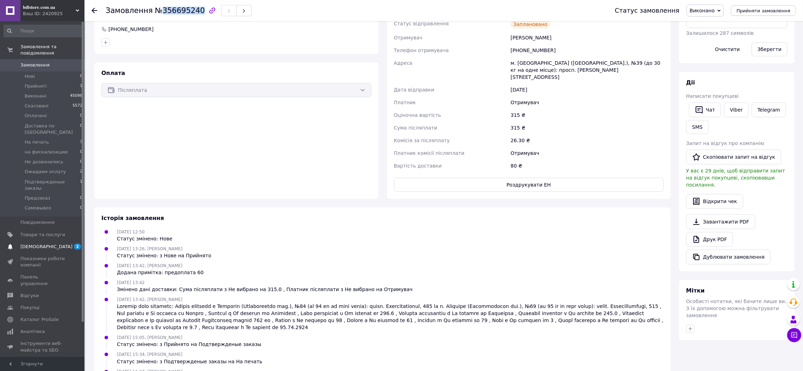
click at [41, 244] on span "[DEMOGRAPHIC_DATA]" at bounding box center [46, 247] width 52 height 6
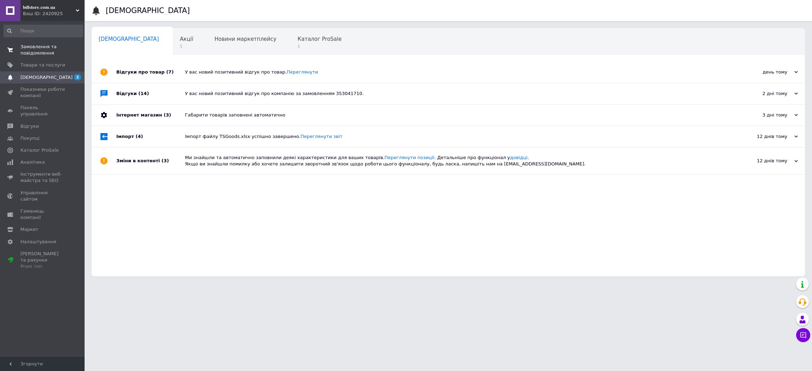
click at [47, 51] on span "Замовлення та повідомлення" at bounding box center [42, 50] width 45 height 13
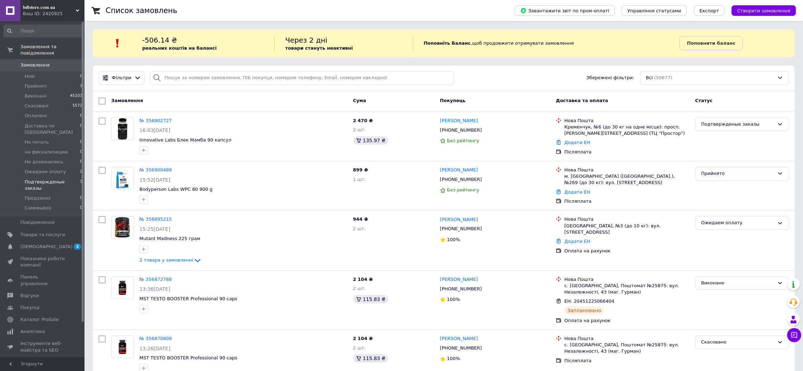
click at [61, 177] on li "Подтвержденые заказы 1" at bounding box center [43, 185] width 87 height 16
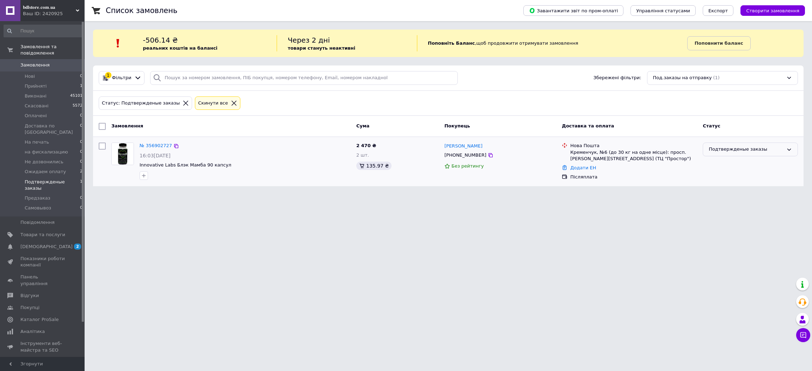
click at [766, 153] on div "Подтвержденые заказы" at bounding box center [745, 149] width 75 height 7
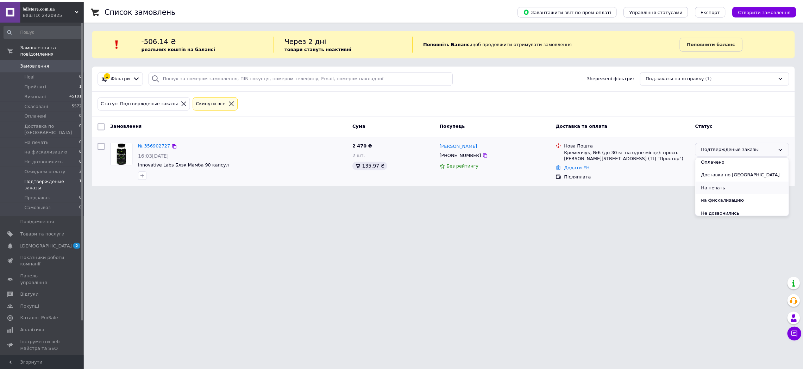
scroll to position [53, 0]
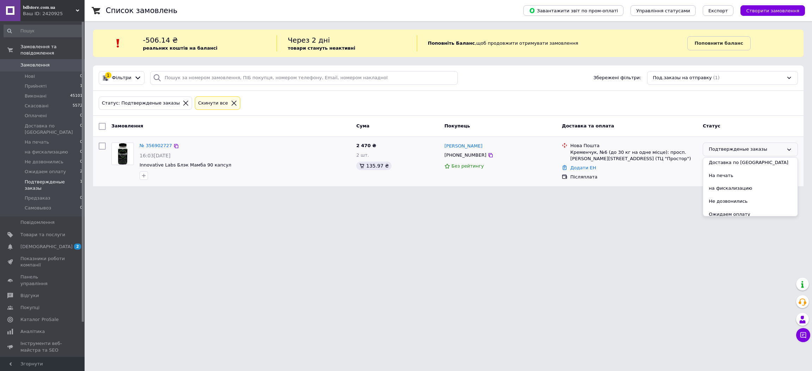
click at [735, 181] on li "На печать" at bounding box center [750, 175] width 94 height 13
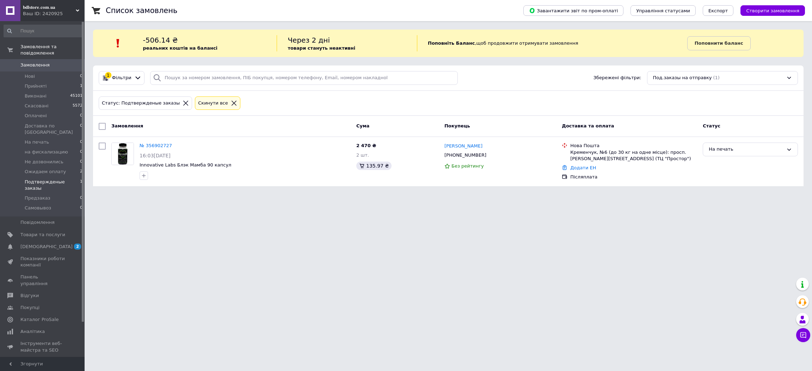
click at [35, 244] on span "[DEMOGRAPHIC_DATA]" at bounding box center [46, 247] width 52 height 6
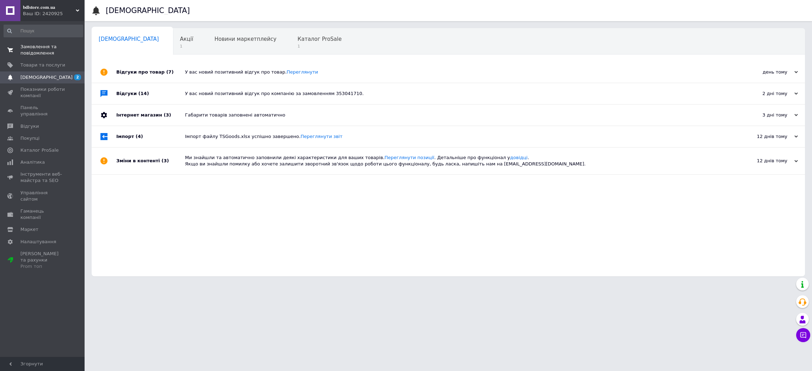
click at [46, 55] on span "Замовлення та повідомлення" at bounding box center [42, 50] width 45 height 13
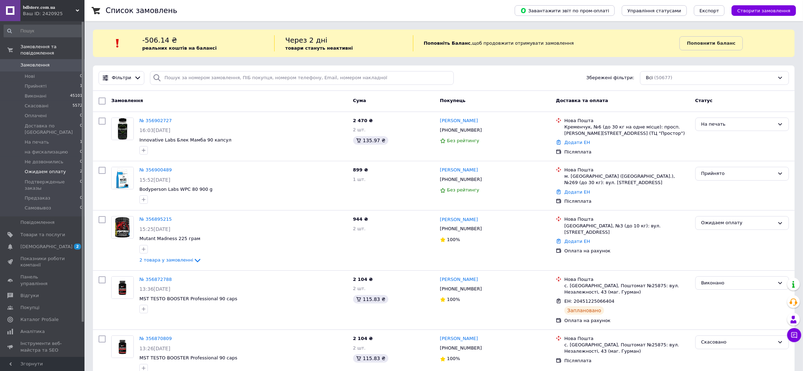
click at [64, 167] on li "Ожидаем оплату 2" at bounding box center [43, 172] width 87 height 10
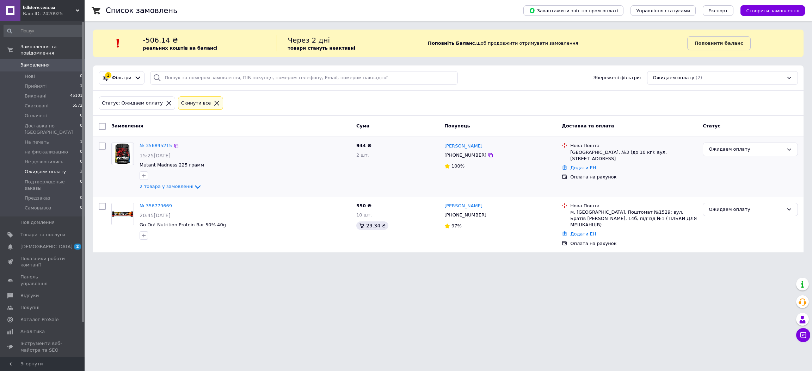
click at [159, 142] on div "№ 356895215" at bounding box center [156, 146] width 34 height 8
click at [155, 148] on link "№ 356895215" at bounding box center [155, 145] width 32 height 5
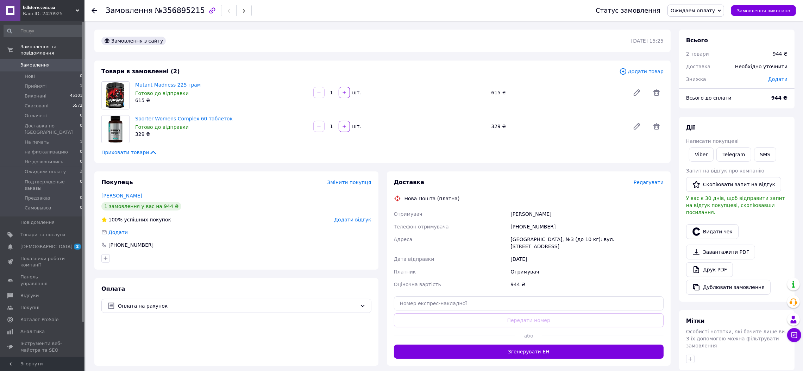
click at [703, 10] on span "Ожидаем оплату" at bounding box center [693, 11] width 44 height 6
drag, startPoint x: 697, startPoint y: 78, endPoint x: 293, endPoint y: 274, distance: 448.8
click at [696, 78] on li "На печать" at bounding box center [711, 77] width 87 height 11
click at [176, 8] on span "№356895215" at bounding box center [180, 10] width 50 height 8
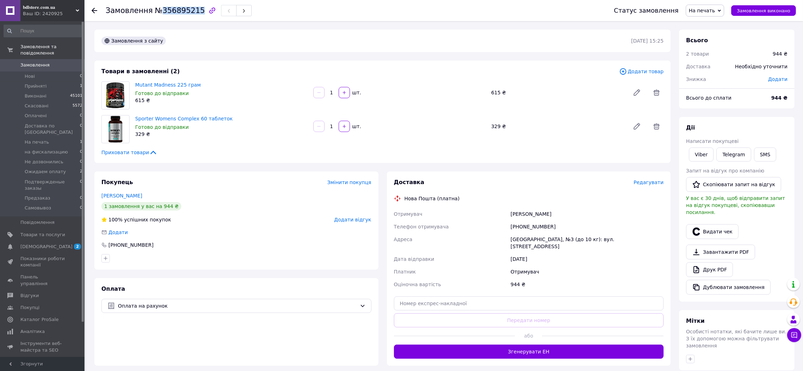
copy span "356895215"
copy link "Mutant Madness 225 грам"
drag, startPoint x: 191, startPoint y: 85, endPoint x: 136, endPoint y: 85, distance: 54.6
click at [136, 86] on span "Mutant Madness 225 грам" at bounding box center [221, 84] width 173 height 7
copy link "Sporter Womens Complex 60 таблеток"
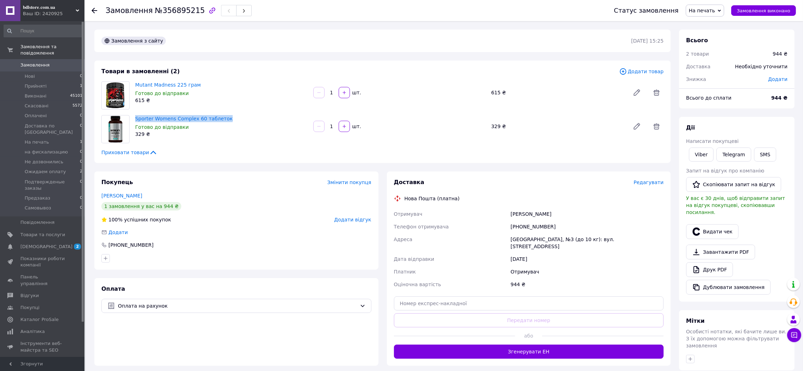
drag, startPoint x: 228, startPoint y: 118, endPoint x: 133, endPoint y: 120, distance: 95.1
click at [133, 120] on div "Sporter Womens Complex 60 таблеток Готово до відправки 329 ₴" at bounding box center [221, 126] width 178 height 25
click at [164, 9] on span "№356895215" at bounding box center [180, 10] width 50 height 8
copy span "356895215"
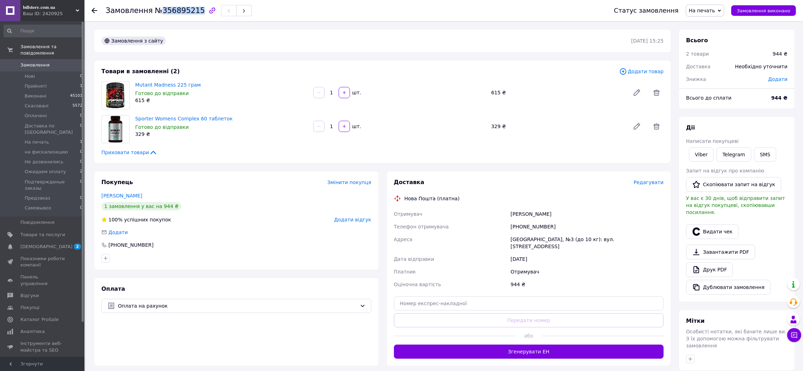
copy span "356895215"
click at [54, 81] on li "Прийняті 1" at bounding box center [43, 86] width 87 height 10
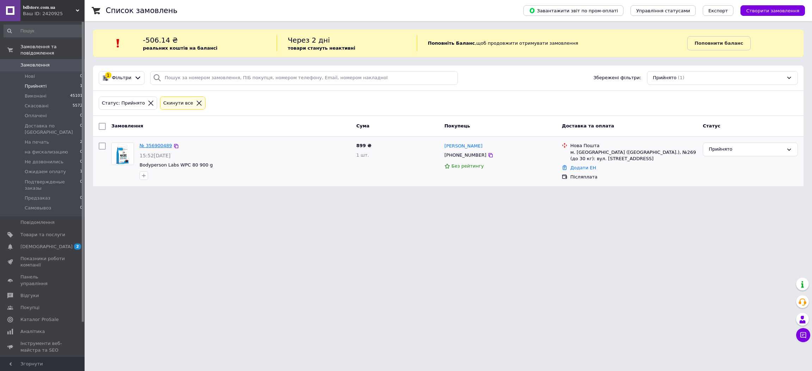
click at [148, 147] on link "№ 356900489" at bounding box center [155, 145] width 32 height 5
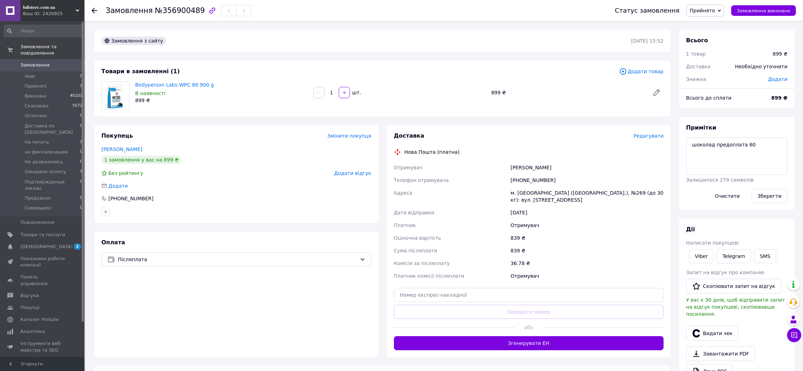
click at [720, 10] on span "Прийнято" at bounding box center [706, 11] width 38 height 12
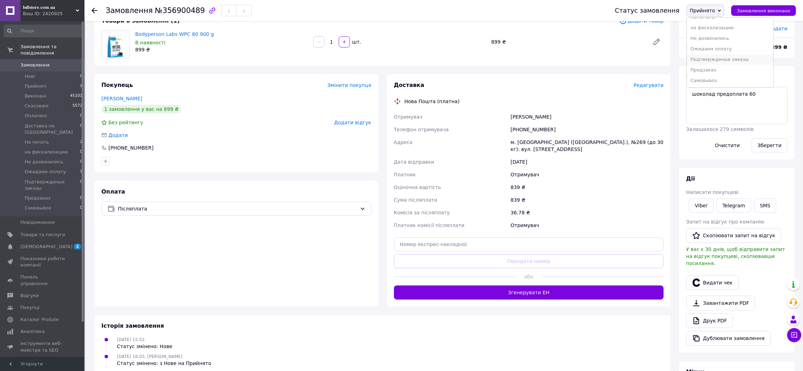
scroll to position [53, 0]
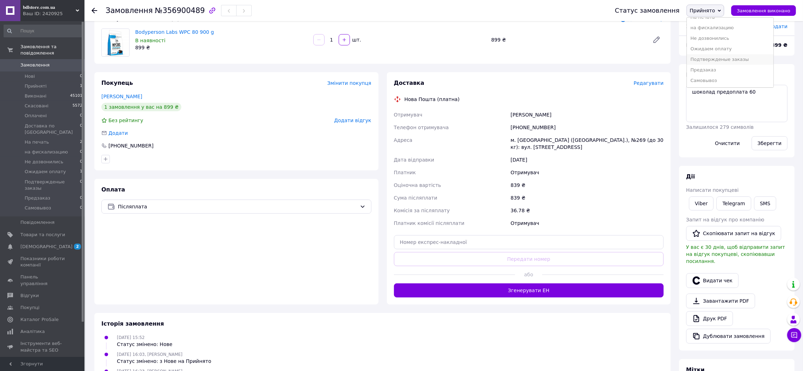
click at [721, 57] on li "Подтвержденые заказы" at bounding box center [730, 59] width 87 height 11
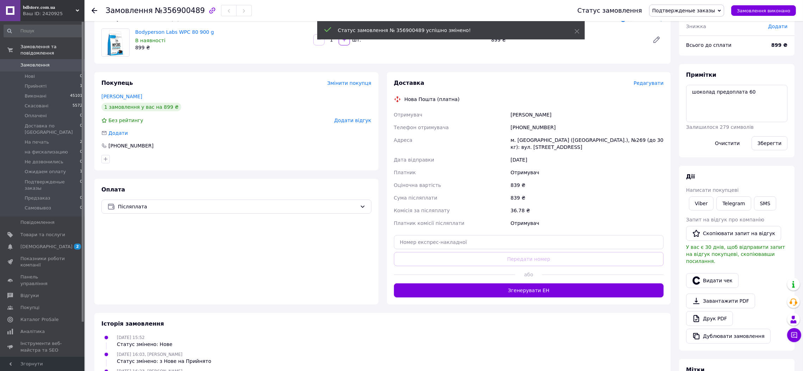
click at [169, 12] on span "№356900489" at bounding box center [180, 10] width 50 height 8
copy span "356900489"
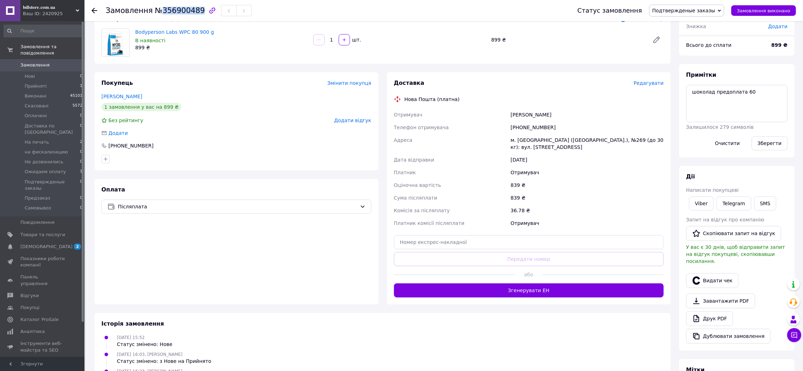
click at [35, 244] on span "[DEMOGRAPHIC_DATA]" at bounding box center [46, 247] width 52 height 6
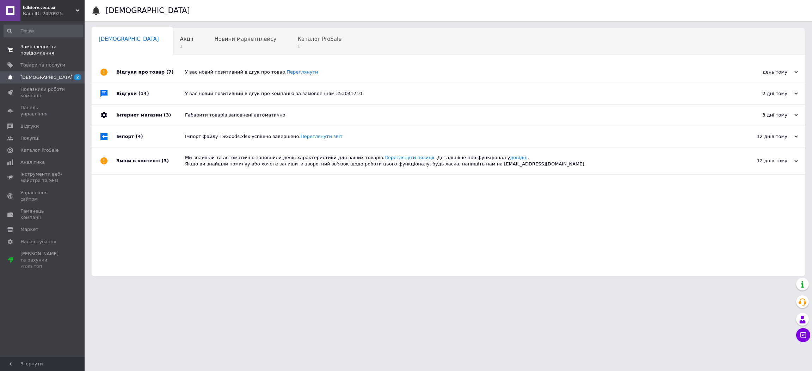
click at [46, 52] on span "Замовлення та повідомлення" at bounding box center [42, 50] width 45 height 13
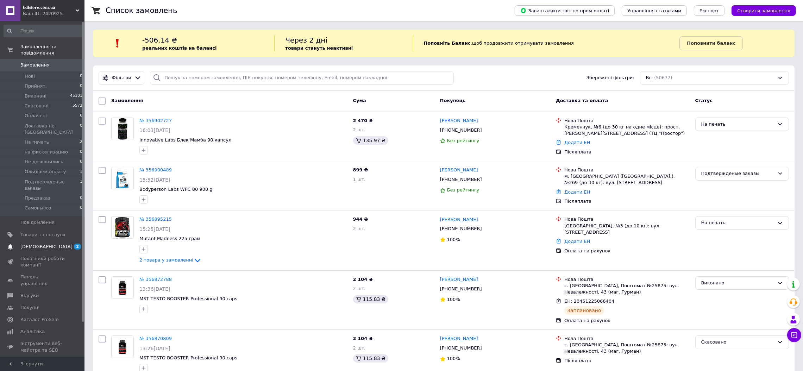
click at [42, 244] on span "[DEMOGRAPHIC_DATA]" at bounding box center [46, 247] width 52 height 6
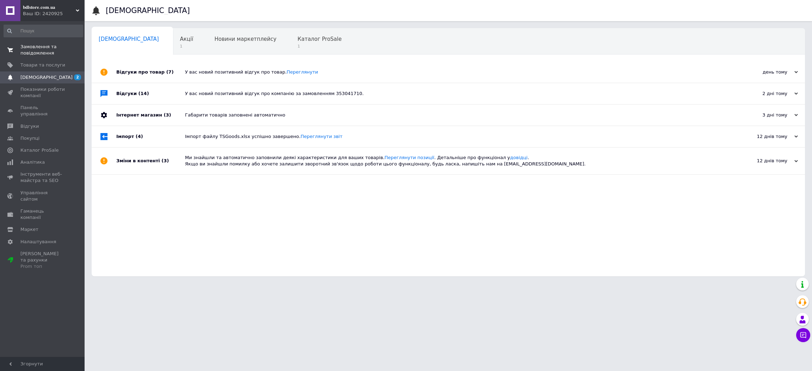
click at [52, 51] on span "Замовлення та повідомлення" at bounding box center [42, 50] width 45 height 13
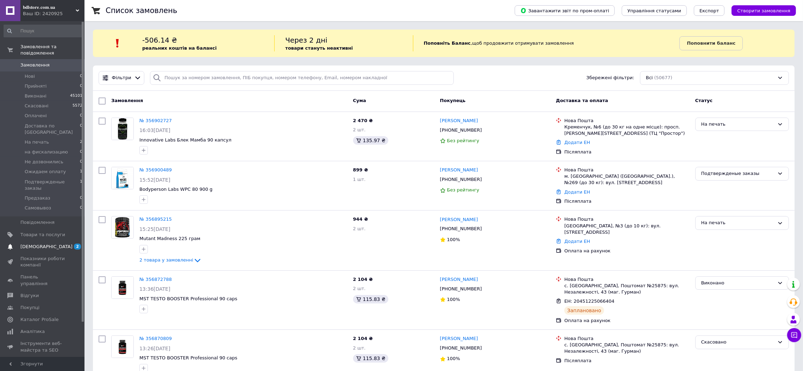
click at [44, 244] on span "[DEMOGRAPHIC_DATA]" at bounding box center [46, 247] width 52 height 6
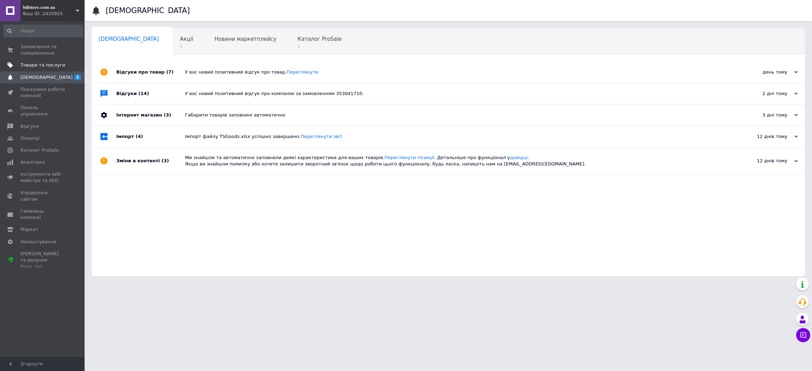
click at [56, 59] on link "Товари та послуги" at bounding box center [43, 65] width 87 height 12
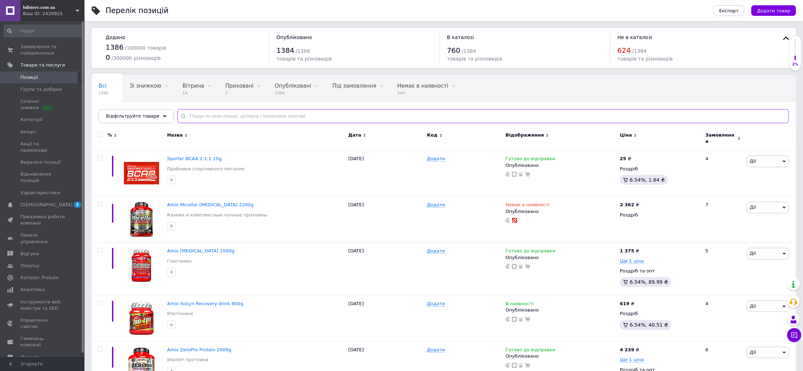
click at [209, 119] on input "text" at bounding box center [484, 116] width 612 height 14
type input "g"
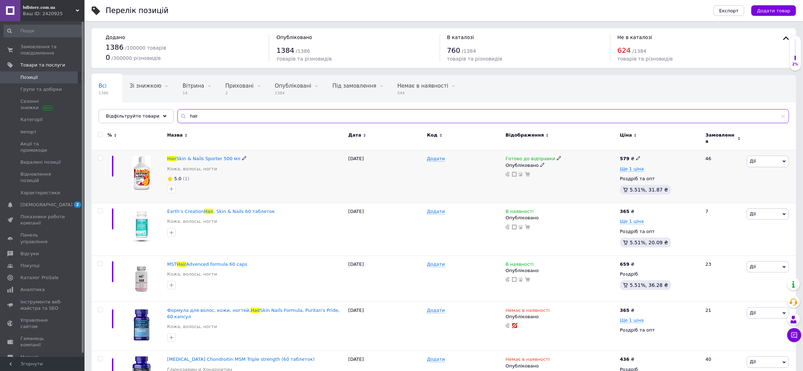
type input "hair"
click at [240, 156] on div "Hair Skin & Nails Sporter 500 мл" at bounding box center [256, 159] width 178 height 6
click at [242, 156] on span at bounding box center [244, 158] width 4 height 5
click at [238, 154] on input "Hair Skin & Nails Sporter 500 мл" at bounding box center [253, 159] width 177 height 11
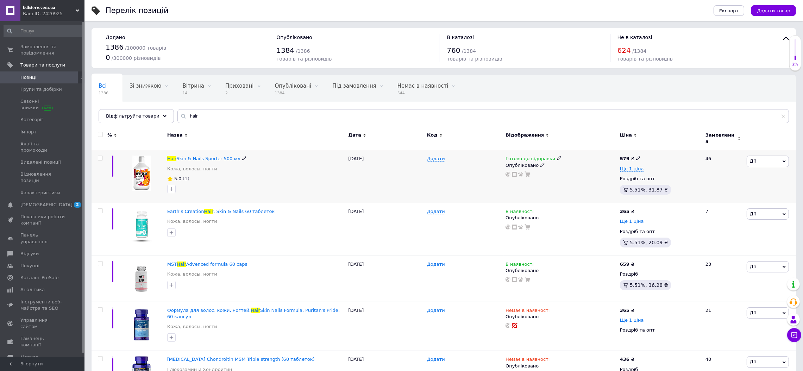
click at [632, 156] on div "579 ₴" at bounding box center [630, 159] width 21 height 6
click at [654, 145] on input "579" at bounding box center [672, 151] width 54 height 14
drag, startPoint x: 640, startPoint y: 151, endPoint x: 655, endPoint y: 145, distance: 16.4
click at [655, 145] on input "579" at bounding box center [672, 151] width 54 height 14
type input "659"
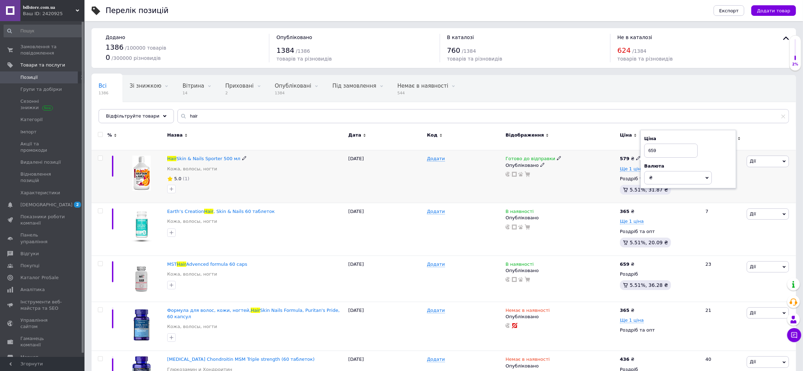
click at [591, 162] on div "Опубліковано" at bounding box center [561, 165] width 111 height 6
click at [626, 166] on span "Ще 1 ціна" at bounding box center [632, 169] width 24 height 6
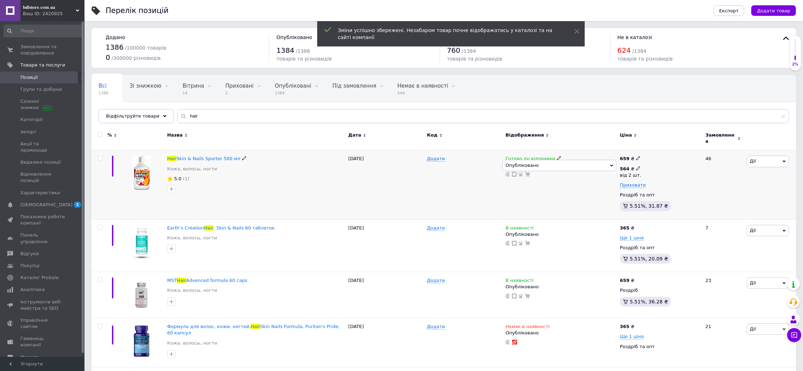
drag, startPoint x: 638, startPoint y: 162, endPoint x: 644, endPoint y: 161, distance: 6.2
click at [639, 166] on div "564 ₴ від 2 шт." at bounding box center [633, 172] width 26 height 13
click at [678, 149] on input "564" at bounding box center [684, 153] width 68 height 14
drag, startPoint x: 644, startPoint y: 161, endPoint x: 678, endPoint y: 149, distance: 36.5
click at [678, 149] on input "564" at bounding box center [684, 153] width 68 height 14
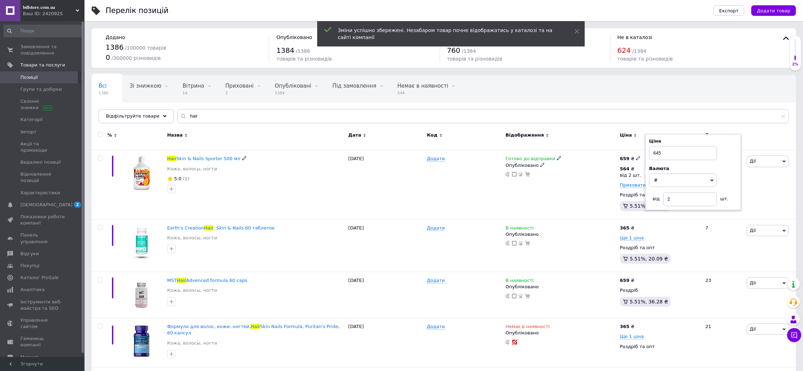
type input "645"
click at [301, 184] on div at bounding box center [256, 189] width 181 height 11
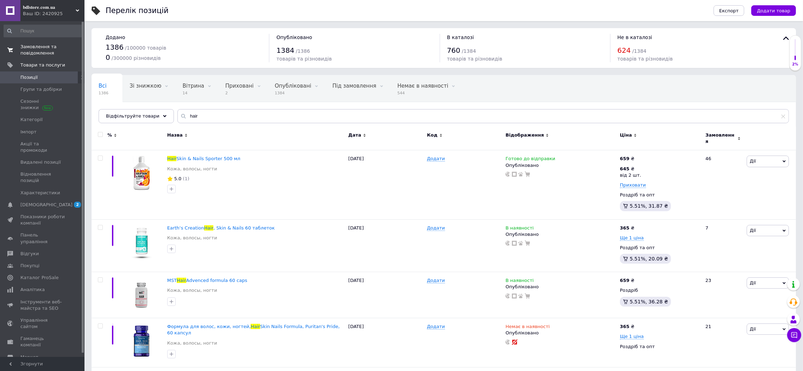
click at [47, 46] on span "Замовлення та повідомлення" at bounding box center [42, 50] width 45 height 13
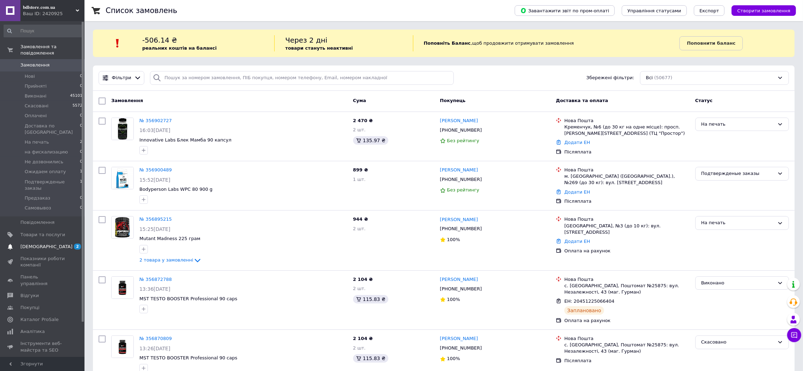
click at [43, 241] on link "Сповіщення 2 0" at bounding box center [43, 247] width 87 height 12
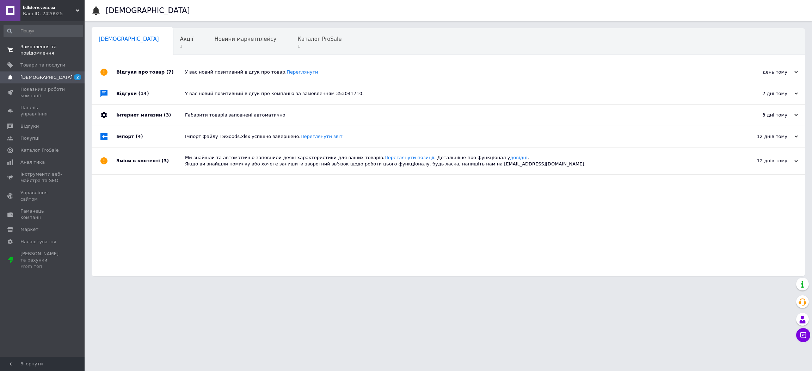
click at [57, 49] on span "Замовлення та повідомлення" at bounding box center [42, 50] width 45 height 13
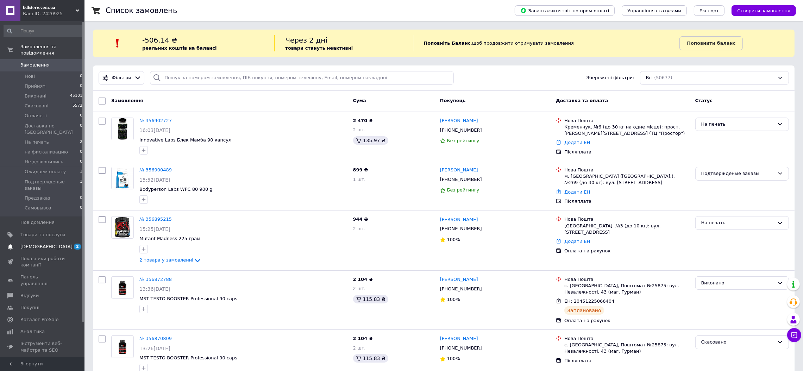
click at [33, 241] on link "Сповіщення 2 0" at bounding box center [43, 247] width 87 height 12
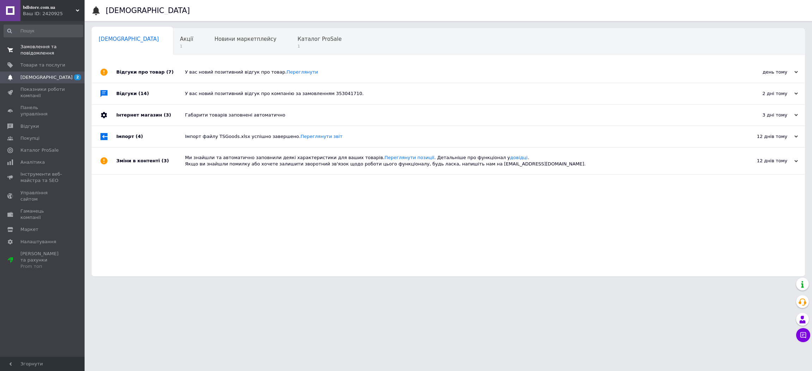
click at [49, 50] on span "Замовлення та повідомлення" at bounding box center [42, 50] width 45 height 13
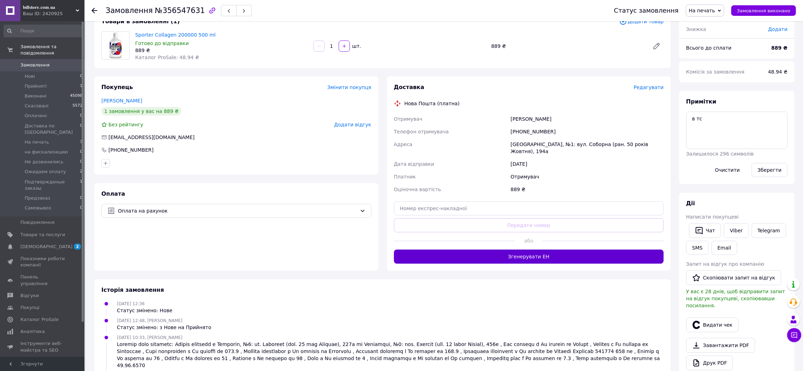
scroll to position [53, 0]
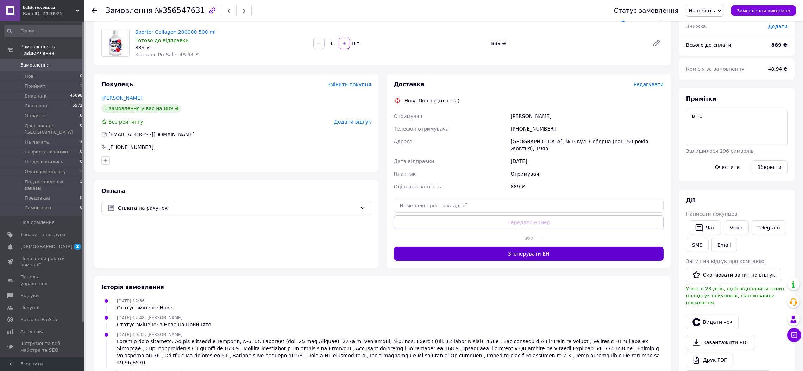
click at [491, 251] on button "Згенерувати ЕН" at bounding box center [529, 254] width 270 height 14
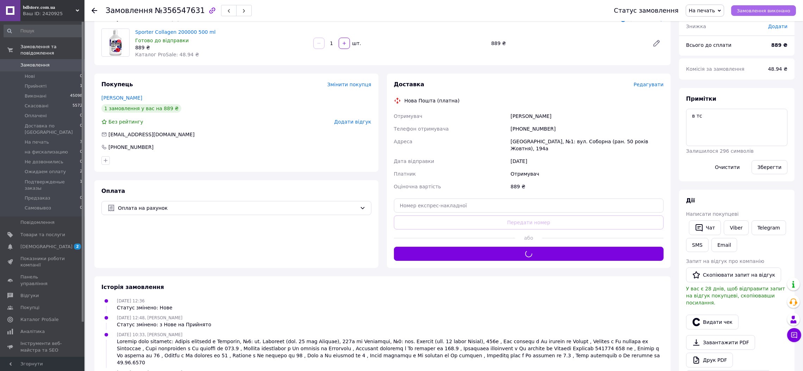
drag, startPoint x: 770, startPoint y: 10, endPoint x: 677, endPoint y: 0, distance: 93.5
click at [769, 10] on span "Замовлення виконано" at bounding box center [764, 10] width 54 height 5
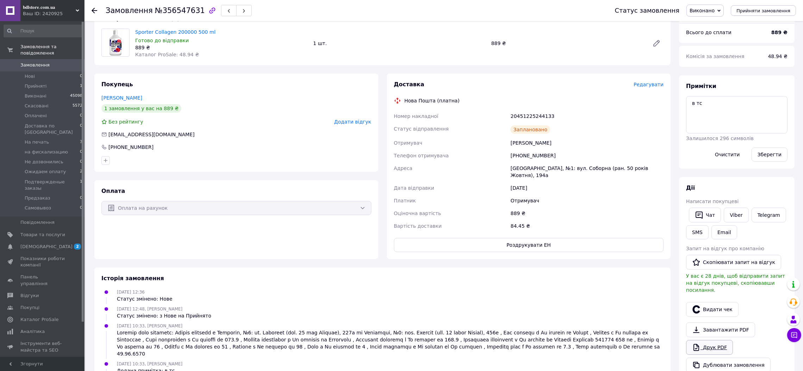
click at [714, 340] on link "Друк PDF" at bounding box center [710, 347] width 47 height 15
click at [186, 13] on span "№356547631" at bounding box center [180, 10] width 50 height 8
copy span "356547631"
